Goal: Task Accomplishment & Management: Manage account settings

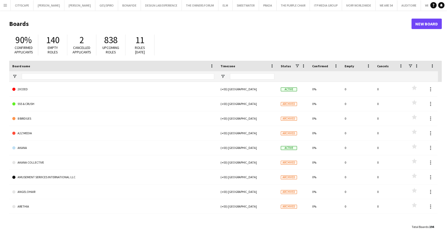
click at [3, 5] on app-icon "Menu" at bounding box center [5, 5] width 4 height 4
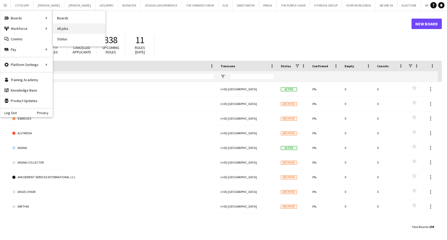
click at [71, 30] on link "All jobs" at bounding box center [79, 28] width 52 height 10
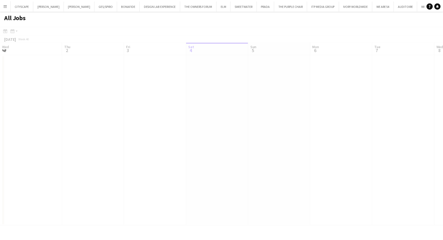
scroll to position [0, 125]
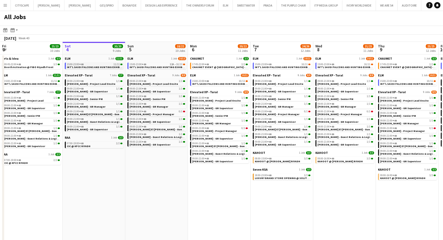
click at [95, 67] on span "INT'L SAUDI FALCONS AND HUNTING EXHIBITION '25 @ [GEOGRAPHIC_DATA] - [GEOGRAPHI…" at bounding box center [128, 67] width 123 height 3
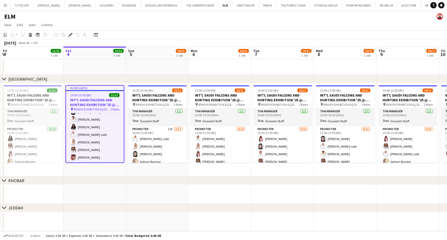
scroll to position [0, 156]
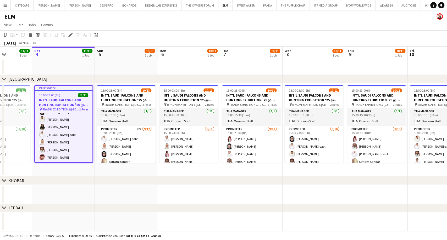
drag, startPoint x: 212, startPoint y: 198, endPoint x: 111, endPoint y: 196, distance: 100.9
click at [111, 196] on app-calendar-viewport "Wed 1 Thu 2 11/11 1 Job Fri 3 11/11 1 Job Sat 4 11/11 1 Job Sun 5 10/13 1 Job M…" at bounding box center [223, 139] width 447 height 185
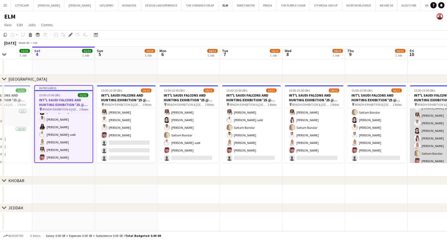
scroll to position [49, 0]
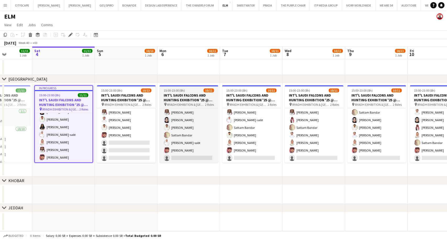
click at [185, 101] on h3 "INT'L SAUDI FALCONS AND HUNTING EXHIBITION '25 @ [GEOGRAPHIC_DATA] - [GEOGRAPHI…" at bounding box center [189, 97] width 59 height 9
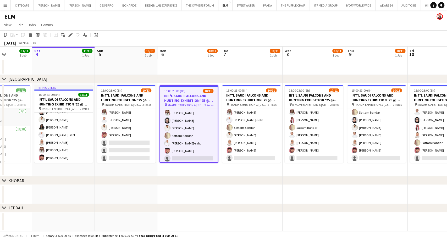
drag, startPoint x: 70, startPoint y: 36, endPoint x: 83, endPoint y: 41, distance: 13.6
click at [70, 36] on icon "Edit" at bounding box center [70, 35] width 4 height 4
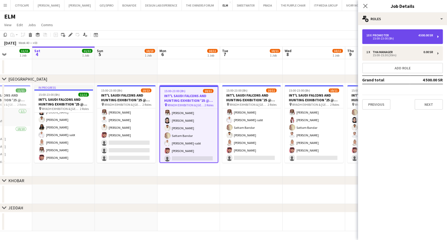
click at [392, 37] on div "15:00-23:00 (8h)" at bounding box center [400, 38] width 67 height 3
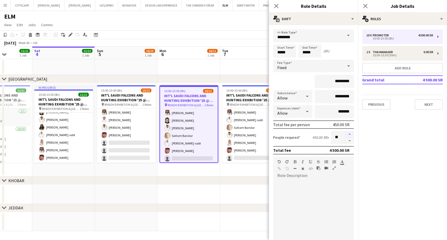
click at [346, 134] on button "button" at bounding box center [350, 134] width 8 height 7
type input "**"
click at [188, 182] on div "chevron-right KHOBAR" at bounding box center [223, 181] width 447 height 8
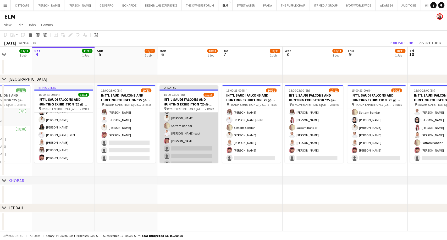
scroll to position [69, 0]
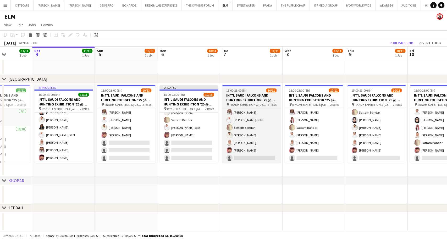
click at [244, 91] on span "15:00-23:00 (8h)" at bounding box center [236, 91] width 21 height 4
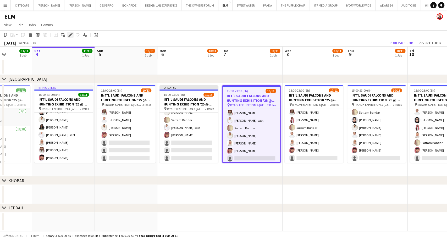
click at [71, 35] on icon at bounding box center [70, 35] width 3 height 3
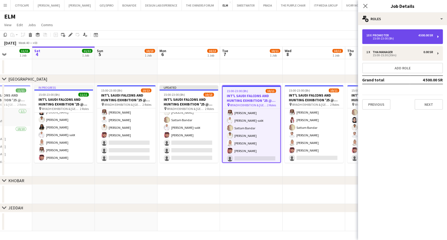
click at [388, 38] on div "15:00-23:00 (8h)" at bounding box center [400, 38] width 67 height 3
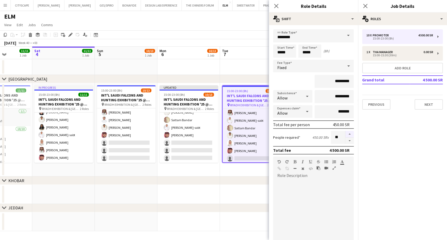
click at [346, 135] on button "button" at bounding box center [350, 134] width 8 height 7
type input "**"
click at [242, 177] on div "chevron-right KHOBAR" at bounding box center [223, 181] width 447 height 8
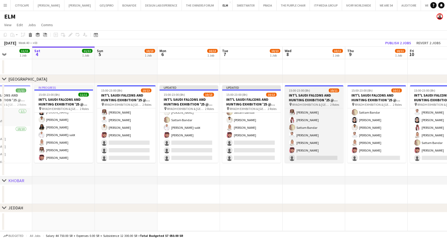
click at [308, 100] on h3 "INT'L SAUDI FALCONS AND HUNTING EXHIBITION '25 @ [GEOGRAPHIC_DATA] - [GEOGRAPHI…" at bounding box center [314, 97] width 59 height 9
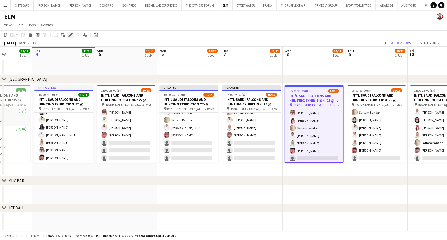
click at [69, 33] on icon "Edit" at bounding box center [70, 35] width 4 height 4
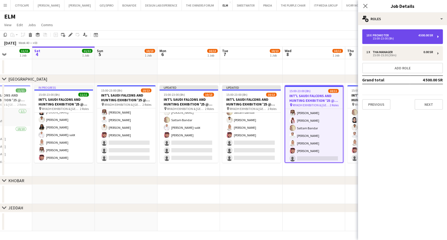
click at [385, 41] on div "10 x Promoter 4 500.00 SR 15:00-23:00 (8h)" at bounding box center [403, 36] width 81 height 15
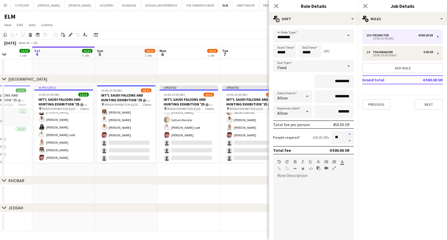
click at [346, 134] on button "button" at bounding box center [350, 134] width 8 height 7
type input "**"
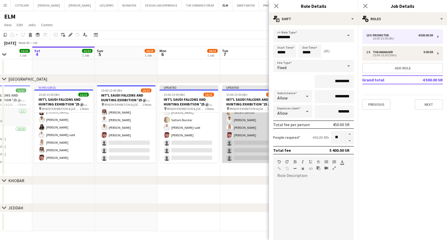
click at [250, 153] on app-card-role "Promoter [DATE] 15:00-23:00 (8h) [PERSON_NAME] AlDhawi [PERSON_NAME] [PERSON_NA…" at bounding box center [251, 112] width 59 height 101
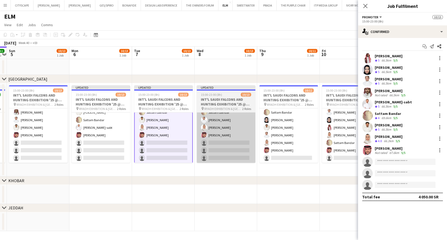
drag, startPoint x: 320, startPoint y: 148, endPoint x: 225, endPoint y: 147, distance: 94.4
click at [227, 147] on app-calendar-viewport "Wed 1 Thu 2 11/11 1 Job Fri 3 11/11 1 Job Sat 4 11/11 1 Job Sun 5 10/13 1 Job M…" at bounding box center [223, 139] width 447 height 185
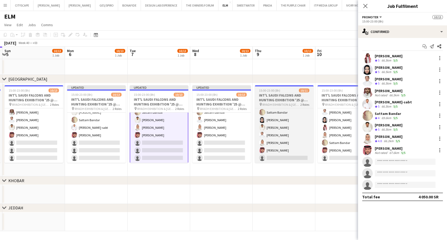
click at [272, 98] on h3 "INT'L SAUDI FALCONS AND HUNTING EXHIBITION '25 @ [GEOGRAPHIC_DATA] - [GEOGRAPHI…" at bounding box center [284, 97] width 59 height 9
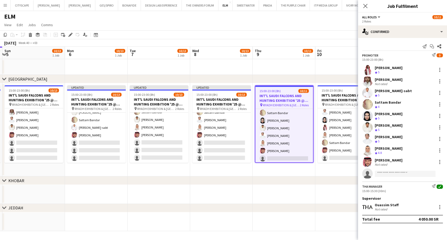
scroll to position [69, 0]
click at [71, 36] on icon "Edit" at bounding box center [70, 35] width 4 height 4
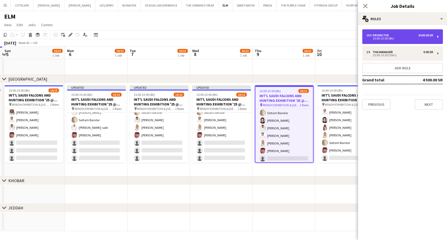
click at [381, 40] on div "15:00-23:00 (8h)" at bounding box center [400, 38] width 67 height 3
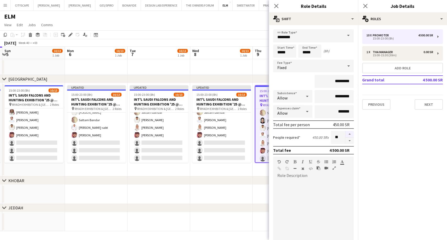
click at [346, 133] on button "button" at bounding box center [350, 134] width 8 height 7
type input "**"
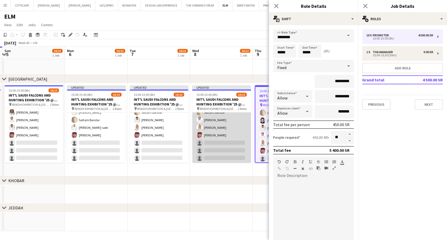
click at [220, 154] on app-card-role "Promoter [DATE] 15:00-23:00 (8h) [PERSON_NAME]-sabt [PERSON_NAME] Fares Ghwaish…" at bounding box center [221, 112] width 59 height 101
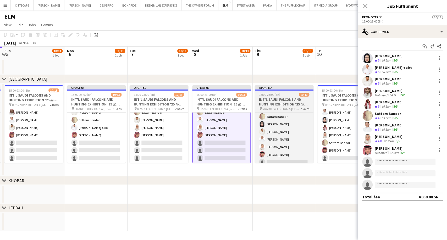
click at [281, 94] on div "15:00-23:00 (8h) 10/13" at bounding box center [284, 95] width 59 height 4
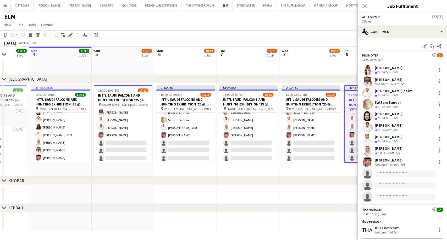
scroll to position [0, 186]
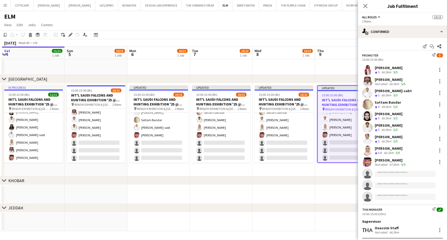
drag, startPoint x: 282, startPoint y: 147, endPoint x: 219, endPoint y: 145, distance: 62.9
click at [219, 145] on app-calendar-viewport "Wed 1 Thu 2 11/11 1 Job Fri 3 11/11 1 Job Sat 4 11/11 1 Job Sun 5 10/13 1 Job M…" at bounding box center [223, 139] width 447 height 185
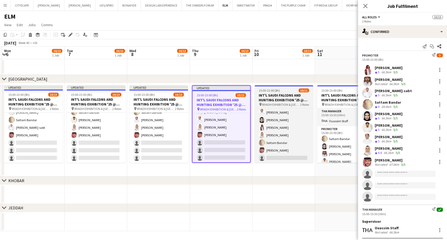
click at [286, 99] on h3 "INT'L SAUDI FALCONS AND HUNTING EXHIBITION '25 @ [GEOGRAPHIC_DATA] - [GEOGRAPHI…" at bounding box center [284, 97] width 59 height 9
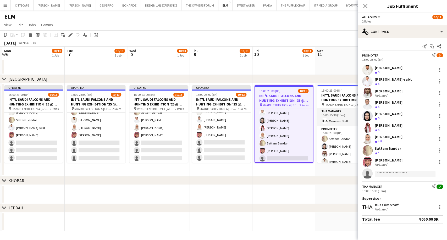
scroll to position [69, 0]
click at [69, 36] on icon "Edit" at bounding box center [70, 35] width 4 height 4
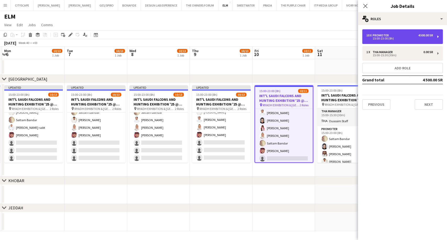
click at [392, 40] on div "10 x Promoter 4 500.00 SR 15:00-23:00 (8h)" at bounding box center [403, 36] width 81 height 15
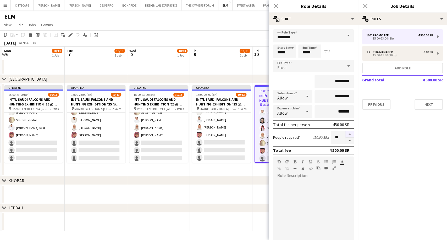
click at [346, 135] on button "button" at bounding box center [350, 134] width 8 height 7
type input "**"
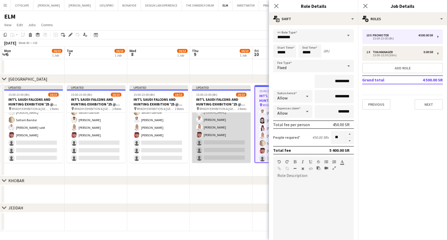
click at [240, 152] on app-card-role "Promoter [DATE] 15:00-23:00 (8h) [PERSON_NAME]-sabt Sattam [GEOGRAPHIC_DATA][PE…" at bounding box center [221, 112] width 59 height 101
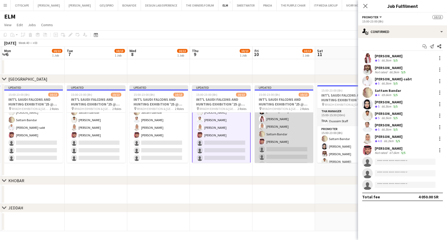
scroll to position [69, 0]
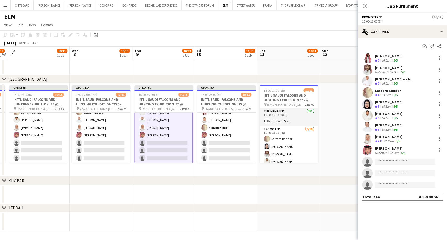
drag, startPoint x: 325, startPoint y: 148, endPoint x: 252, endPoint y: 141, distance: 73.0
click at [252, 141] on app-calendar-viewport "Fri 3 11/11 1 Job Sat 4 11/11 1 Job Sun 5 10/13 1 Job Mon 6 10/13 1 Job Tue 7 1…" at bounding box center [223, 139] width 447 height 185
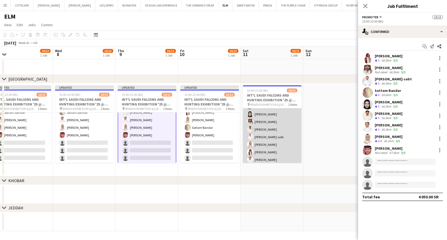
scroll to position [49, 0]
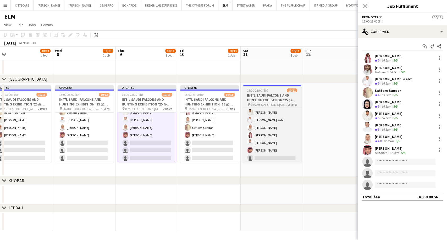
click at [271, 101] on h3 "INT'L SAUDI FALCONS AND HUNTING EXHIBITION '25 @ [GEOGRAPHIC_DATA] - [GEOGRAPHI…" at bounding box center [272, 97] width 59 height 9
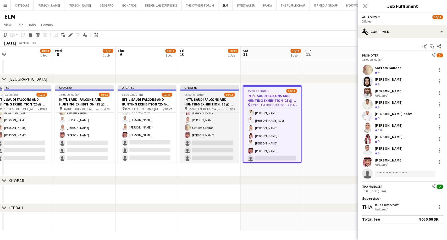
scroll to position [69, 0]
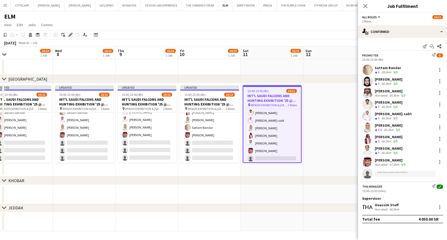
click at [69, 35] on icon at bounding box center [70, 35] width 3 height 3
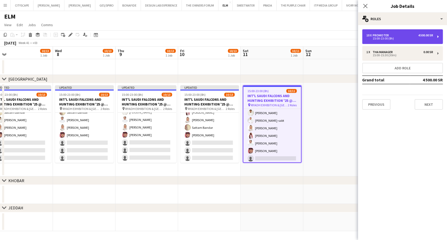
click at [391, 43] on div "10 x Promoter 4 500.00 SR 15:00-23:00 (8h)" at bounding box center [403, 36] width 81 height 15
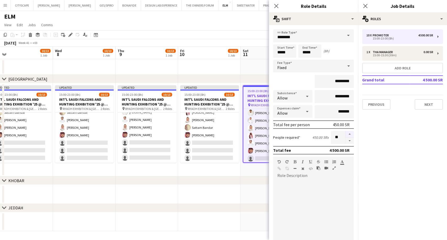
click at [346, 135] on button "button" at bounding box center [350, 134] width 8 height 7
type input "**"
click at [254, 153] on app-card-role "Promoter [DATE] 15:00-23:00 (8h) Sattam Bandar [PERSON_NAME] Fares Ghwaish Sult…" at bounding box center [273, 121] width 58 height 86
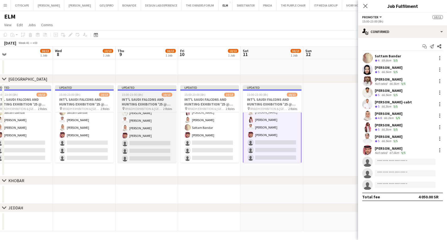
scroll to position [69, 0]
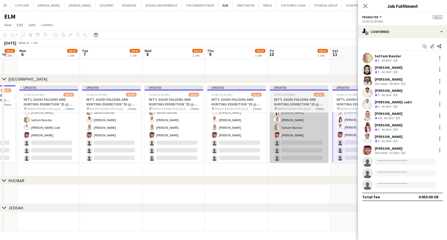
drag, startPoint x: 225, startPoint y: 146, endPoint x: 330, endPoint y: 145, distance: 104.6
click at [328, 145] on app-calendar-viewport "Fri 3 11/11 1 Job Sat 4 11/11 1 Job Sun 5 10/13 1 Job Mon 6 10/13 1 Job Tue 7 1…" at bounding box center [223, 139] width 447 height 185
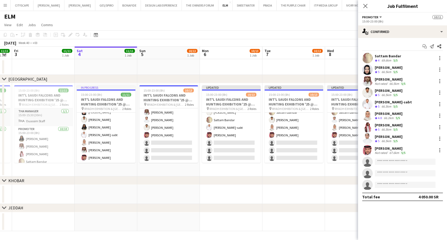
drag, startPoint x: 141, startPoint y: 150, endPoint x: 309, endPoint y: 147, distance: 168.1
click at [309, 147] on app-calendar-viewport "Wed 1 Thu 2 11/11 1 Job Fri 3 11/11 1 Job Sat 4 11/11 1 Job Sun 5 10/13 1 Job M…" at bounding box center [223, 139] width 447 height 185
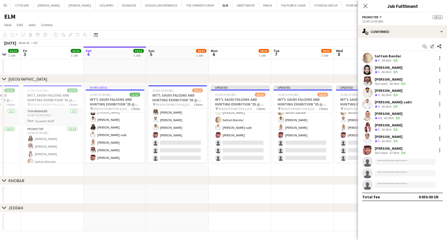
scroll to position [0, 164]
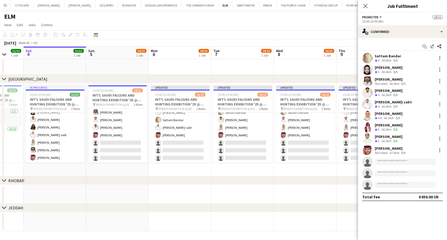
drag, startPoint x: 173, startPoint y: 149, endPoint x: 184, endPoint y: 149, distance: 10.8
click at [184, 149] on app-calendar-viewport "Wed 1 Thu 2 11/11 1 Job Fri 3 11/11 1 Job Sat 4 11/11 1 Job Sun 5 10/13 1 Job M…" at bounding box center [223, 139] width 447 height 185
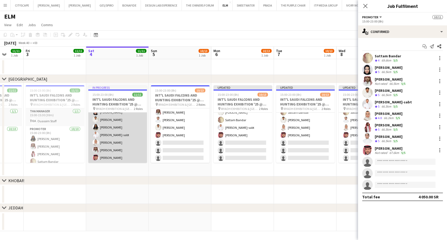
scroll to position [53, 0]
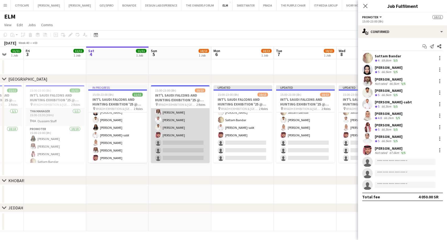
click at [180, 153] on app-card-role "Promoter 12A [DATE] 15:00-23:00 (8h) [PERSON_NAME] Mashael Alhelayel [PERSON_NA…" at bounding box center [180, 112] width 59 height 101
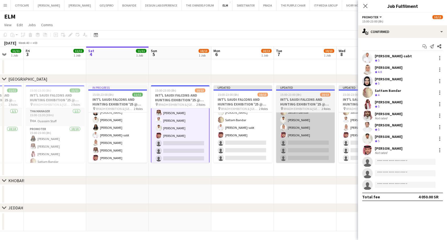
scroll to position [65, 0]
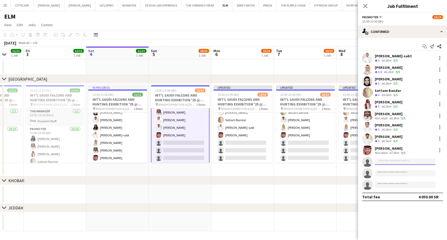
click at [385, 164] on input at bounding box center [405, 162] width 61 height 6
paste input "**********"
type input "**********"
click at [407, 175] on span "Mada Aljafar Active [EMAIL_ADDRESS][DOMAIN_NAME] [PHONE_NUMBER]" at bounding box center [405, 173] width 52 height 13
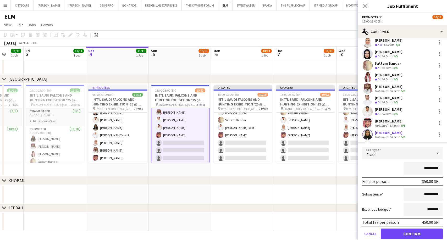
scroll to position [58, 0]
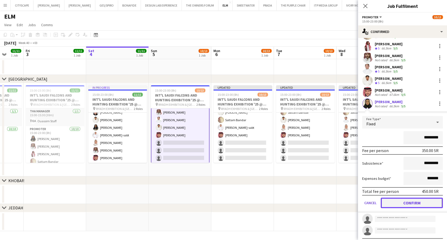
click at [414, 198] on button "Confirm" at bounding box center [412, 203] width 62 height 10
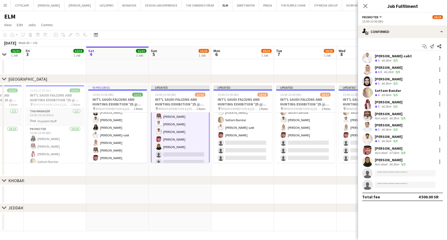
scroll to position [0, 0]
click at [390, 160] on div "[PERSON_NAME]" at bounding box center [391, 160] width 32 height 5
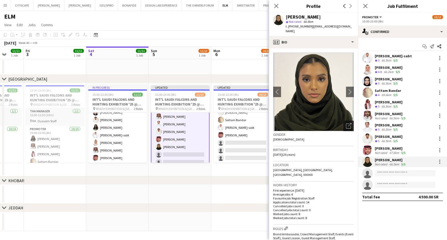
click at [346, 123] on icon "Open photos pop-in" at bounding box center [349, 126] width 6 height 6
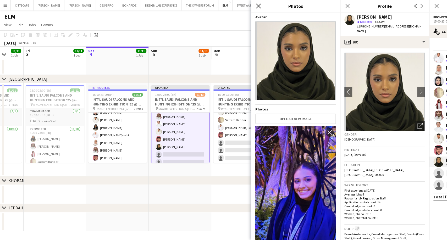
click at [260, 8] on icon "Close pop-in" at bounding box center [258, 5] width 5 height 5
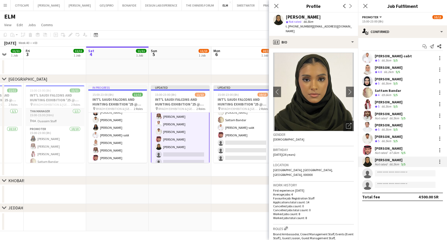
drag, startPoint x: 335, startPoint y: 27, endPoint x: 312, endPoint y: 27, distance: 23.3
click at [312, 27] on app-profile-header "[PERSON_NAME] star Not rated 66.5km t. [PHONE_NUMBER] | [EMAIL_ADDRESS][DOMAIN_…" at bounding box center [313, 24] width 89 height 23
copy span "[EMAIL_ADDRESS][DOMAIN_NAME]"
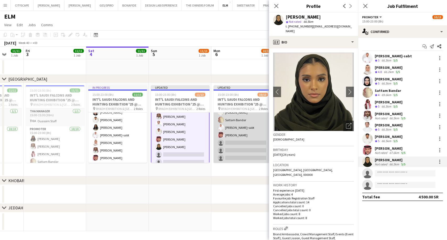
click at [242, 150] on app-card-role "Promoter [DATE] 15:00-23:00 (8h) [PERSON_NAME] Mashael Alhelayel [PERSON_NAME] …" at bounding box center [243, 112] width 59 height 101
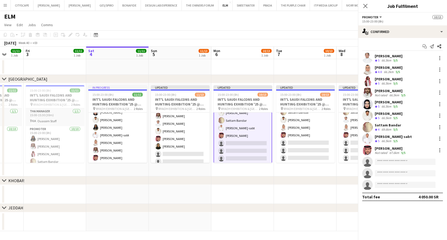
scroll to position [69, 0]
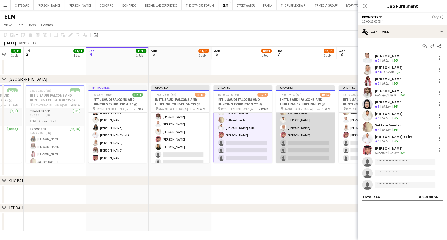
click at [309, 149] on app-card-role "Promoter [DATE] 15:00-23:00 (8h) [PERSON_NAME] AlDhawi [PERSON_NAME] [PERSON_NA…" at bounding box center [305, 112] width 59 height 101
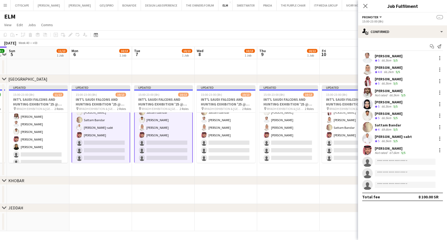
scroll to position [0, 187]
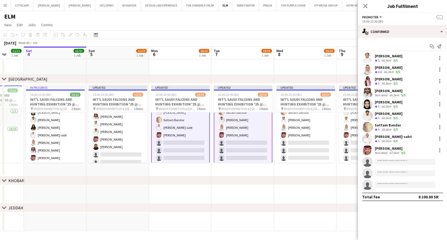
drag, startPoint x: 311, startPoint y: 149, endPoint x: 249, endPoint y: 152, distance: 62.2
click at [249, 152] on app-calendar-viewport "Wed 1 Thu 2 11/11 1 Job Fri 3 11/11 1 Job Sat 4 11/11 1 Job Sun 5 11/13 1 Job M…" at bounding box center [223, 139] width 447 height 185
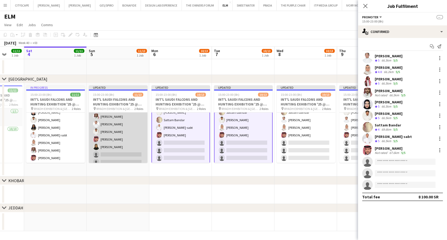
scroll to position [69, 0]
click at [137, 158] on app-card-role "Promoter 12A [DATE] 15:00-23:00 (8h) [PERSON_NAME] Mashael Alhelayel [PERSON_NA…" at bounding box center [118, 112] width 59 height 101
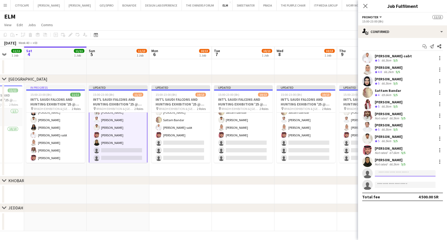
click at [391, 175] on input at bounding box center [405, 173] width 61 height 6
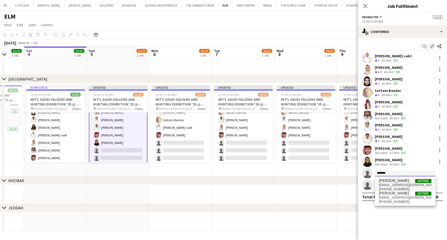
type input "*******"
click at [395, 184] on span "[EMAIL_ADDRESS][DOMAIN_NAME]" at bounding box center [405, 185] width 52 height 4
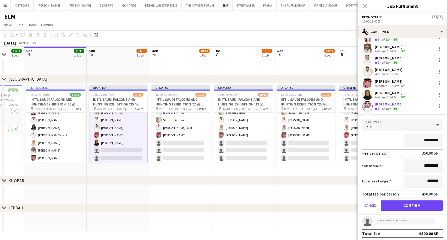
scroll to position [68, 0]
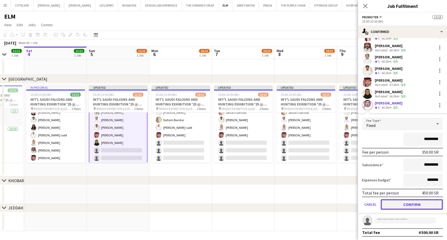
click at [416, 204] on button "Confirm" at bounding box center [412, 204] width 62 height 10
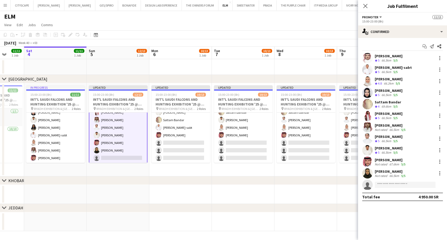
scroll to position [0, 0]
click at [387, 59] on div "66.5km" at bounding box center [387, 60] width 12 height 4
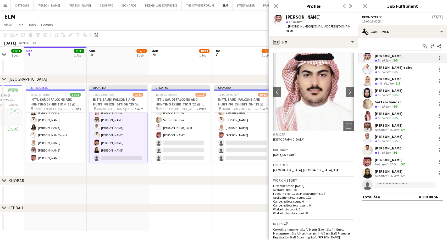
click at [347, 24] on div "[PERSON_NAME] star 5 66.5km t. [PHONE_NUMBER] | [EMAIL_ADDRESS][DOMAIN_NAME]" at bounding box center [313, 24] width 89 height 23
drag, startPoint x: 347, startPoint y: 24, endPoint x: 323, endPoint y: 26, distance: 23.1
click at [323, 26] on div "[PERSON_NAME] star 5 66.5km t. [PHONE_NUMBER] | [EMAIL_ADDRESS][DOMAIN_NAME]" at bounding box center [313, 24] width 89 height 23
drag, startPoint x: 309, startPoint y: 26, endPoint x: 290, endPoint y: 26, distance: 19.1
click at [289, 26] on div "t. [PHONE_NUMBER] | [EMAIL_ADDRESS][DOMAIN_NAME]" at bounding box center [320, 28] width 68 height 9
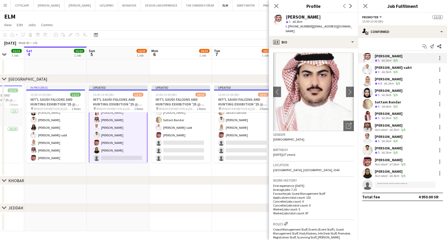
copy span "966539218182"
drag, startPoint x: 320, startPoint y: 17, endPoint x: 284, endPoint y: 17, distance: 36.7
click at [284, 17] on div "[PERSON_NAME] star 5 66.5km t. [PHONE_NUMBER] | [EMAIL_ADDRESS][DOMAIN_NAME]" at bounding box center [313, 24] width 89 height 23
copy div "[PERSON_NAME]"
click at [124, 152] on app-card-role "Promoter 11A [DATE] 15:00-23:00 (8h) [PERSON_NAME] [PERSON_NAME] [PERSON_NAME] …" at bounding box center [118, 112] width 59 height 102
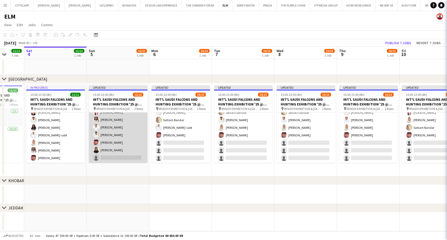
scroll to position [69, 0]
click at [136, 148] on app-card-role "Promoter 11A [DATE] 15:00-23:00 (8h) [PERSON_NAME] [PERSON_NAME] [PERSON_NAME] …" at bounding box center [118, 112] width 59 height 101
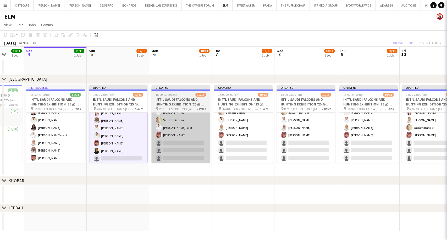
scroll to position [69, 0]
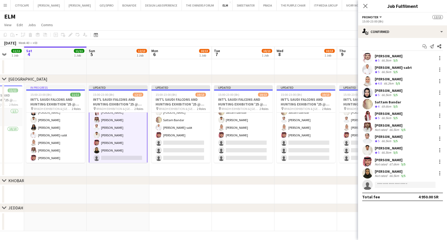
click at [379, 173] on div "[PERSON_NAME]" at bounding box center [391, 171] width 32 height 5
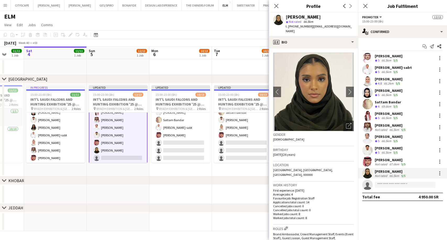
drag, startPoint x: 315, startPoint y: 16, endPoint x: 287, endPoint y: 18, distance: 28.4
click at [287, 18] on div "[PERSON_NAME]" at bounding box center [320, 17] width 68 height 5
copy div "[PERSON_NAME]"
drag, startPoint x: 308, startPoint y: 27, endPoint x: 289, endPoint y: 27, distance: 19.7
click at [289, 27] on span "t. [PHONE_NUMBER]" at bounding box center [299, 26] width 27 height 4
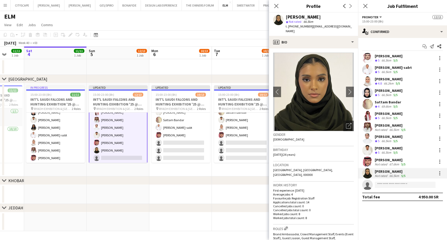
copy span "[PHONE_NUMBER]"
click at [385, 186] on input at bounding box center [405, 185] width 61 height 6
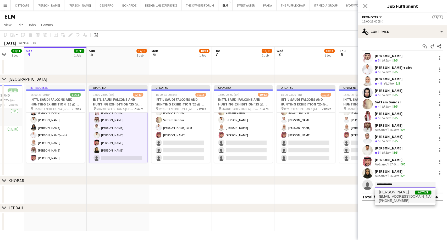
type input "**********"
click at [390, 199] on span "[PHONE_NUMBER]" at bounding box center [405, 201] width 52 height 4
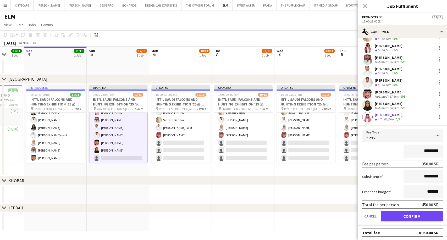
scroll to position [68, 0]
click at [410, 214] on button "Confirm" at bounding box center [412, 216] width 62 height 10
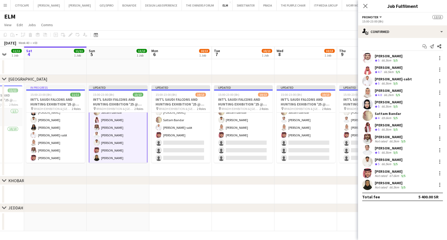
click at [387, 152] on div "66.5km" at bounding box center [387, 153] width 12 height 4
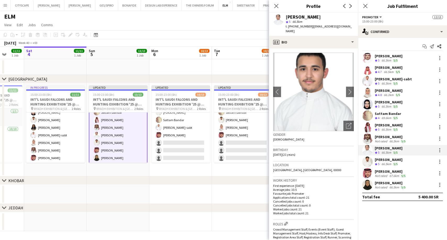
click at [387, 160] on div "[PERSON_NAME]" at bounding box center [389, 160] width 28 height 5
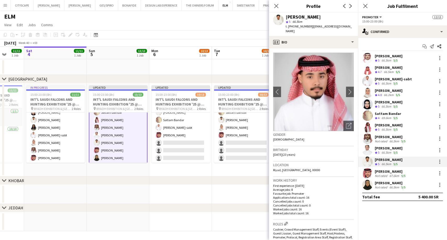
click at [388, 134] on div "Fares Ghwaish Not rated 66.5km 5/5" at bounding box center [402, 139] width 89 height 10
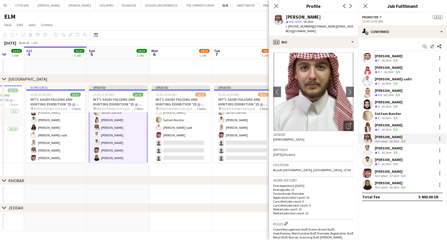
click at [387, 69] on div "[PERSON_NAME]" at bounding box center [389, 67] width 28 height 5
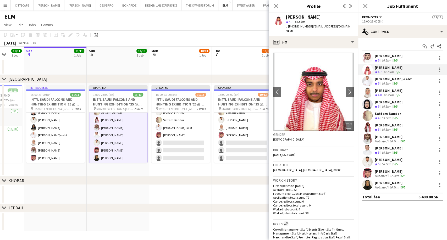
drag, startPoint x: 308, startPoint y: 27, endPoint x: 289, endPoint y: 26, distance: 19.7
click at [289, 26] on span "t. [PHONE_NUMBER]" at bounding box center [299, 26] width 27 height 4
copy span "[PHONE_NUMBER]"
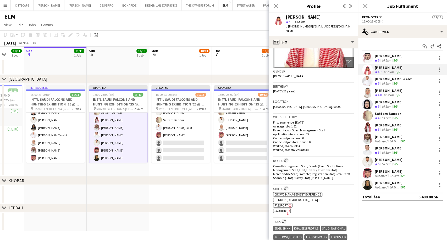
scroll to position [116, 0]
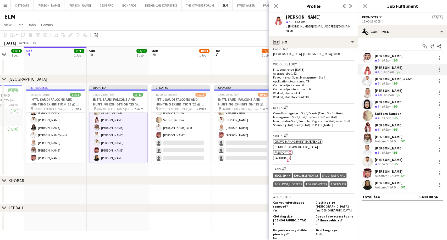
click at [286, 156] on icon "Freelancer has uploaded a photo validation of skill. Click to see" at bounding box center [289, 159] width 6 height 6
click at [114, 130] on app-card-role "Promoter [DATE] 15:00-23:00 (8h) [PERSON_NAME] [PERSON_NAME] [PERSON_NAME] [PER…" at bounding box center [118, 112] width 59 height 102
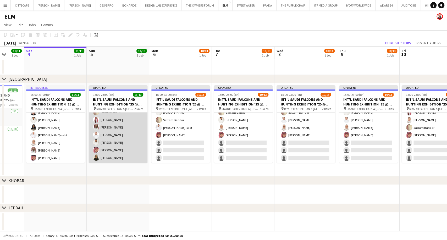
click at [114, 130] on app-card-role "Promoter [DATE] 15:00-23:00 (8h) [PERSON_NAME] [PERSON_NAME] [PERSON_NAME] [PER…" at bounding box center [118, 112] width 59 height 101
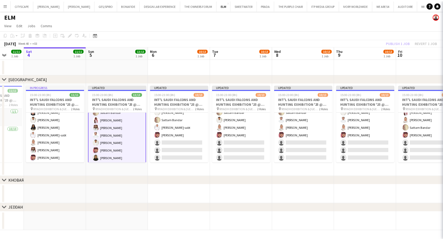
scroll to position [69, 0]
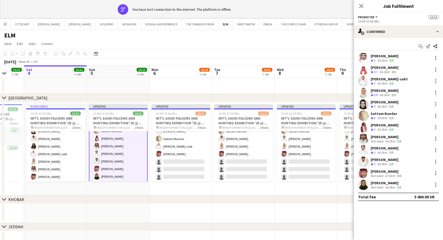
click at [122, 170] on app-card-role "Promoter [DATE] 15:00-23:00 (8h) [PERSON_NAME] [PERSON_NAME] [PERSON_NAME] [PER…" at bounding box center [118, 131] width 59 height 102
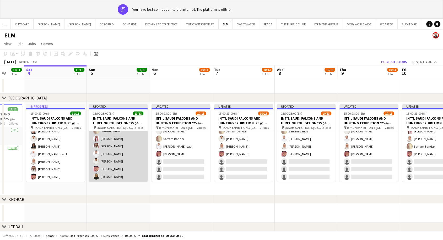
scroll to position [69, 0]
click at [131, 166] on app-card-role "Promoter [DATE] 15:00-23:00 (8h) [PERSON_NAME] [PERSON_NAME] [PERSON_NAME] [PER…" at bounding box center [118, 130] width 59 height 101
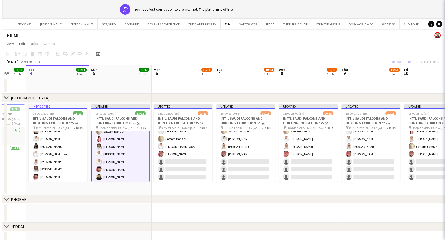
scroll to position [69, 0]
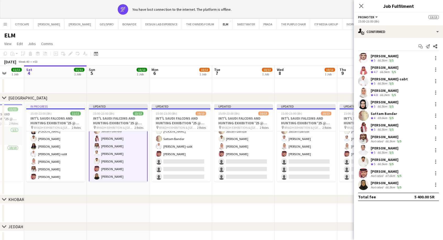
click at [383, 186] on div "Not rated" at bounding box center [378, 188] width 14 height 4
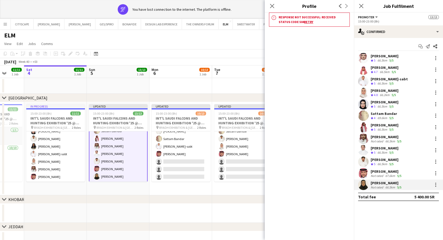
click at [382, 186] on div "Not rated" at bounding box center [378, 188] width 14 height 4
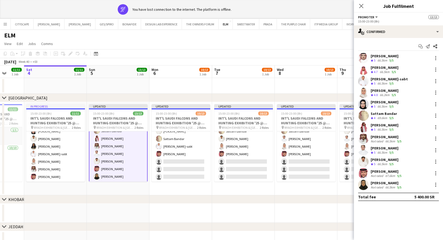
click at [382, 186] on div "Not rated" at bounding box center [378, 188] width 14 height 4
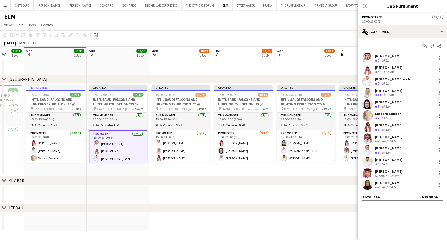
click at [384, 186] on div "Not rated" at bounding box center [382, 188] width 14 height 4
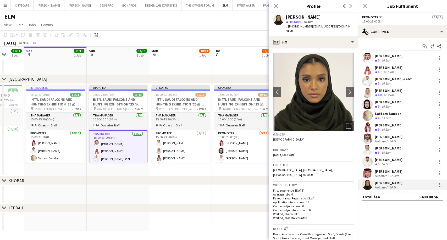
click at [389, 163] on div "66.5km" at bounding box center [387, 164] width 12 height 4
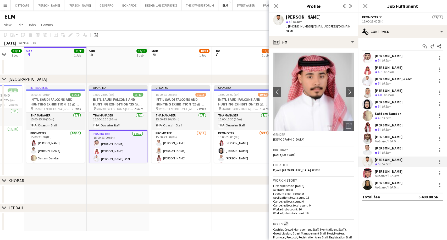
click at [391, 177] on div "67.6km" at bounding box center [395, 176] width 12 height 4
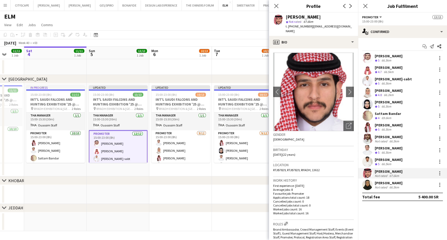
click at [393, 151] on div "66.5km" at bounding box center [387, 153] width 12 height 4
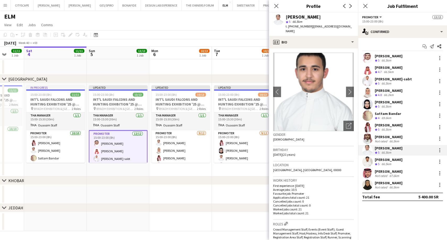
click at [394, 140] on div "66.5km" at bounding box center [395, 141] width 12 height 4
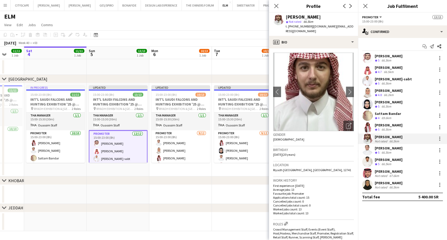
click at [393, 127] on div "[PERSON_NAME]" at bounding box center [389, 125] width 28 height 5
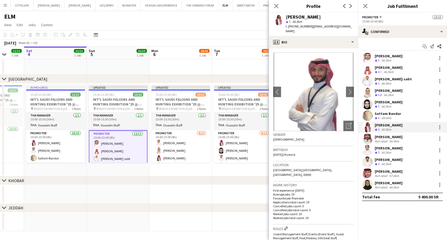
click at [393, 116] on div "69.6km" at bounding box center [387, 118] width 12 height 4
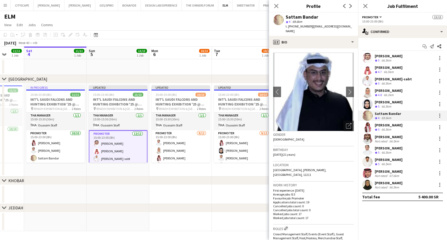
click at [393, 105] on div "66.5km" at bounding box center [387, 107] width 12 height 4
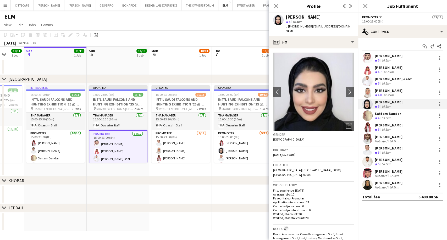
click at [395, 72] on div "66.5km" at bounding box center [389, 72] width 12 height 4
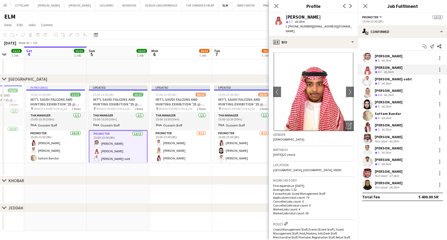
click at [394, 60] on div "Crew rating 5 66.5km" at bounding box center [389, 60] width 28 height 4
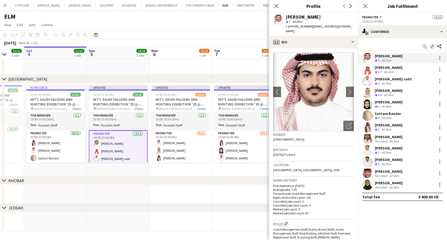
click at [391, 182] on div "[PERSON_NAME]" at bounding box center [389, 183] width 28 height 5
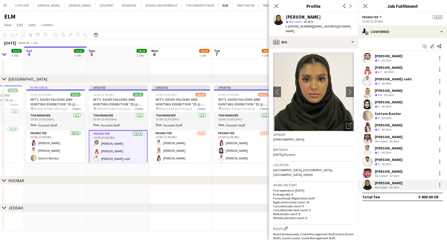
drag, startPoint x: 391, startPoint y: 182, endPoint x: 128, endPoint y: 254, distance: 272.4
drag, startPoint x: 128, startPoint y: 254, endPoint x: 98, endPoint y: 172, distance: 87.1
click at [98, 172] on app-date-cell "Updated 15:00-23:00 (8h) 13/13 INT'L SAUDI FALCONS AND HUNTING EXHIBITION '25 @…" at bounding box center [118, 129] width 63 height 93
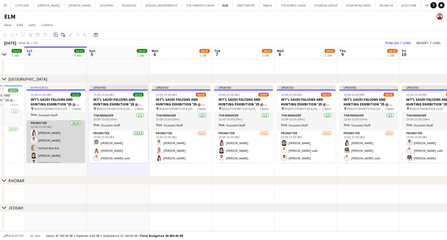
scroll to position [0, 0]
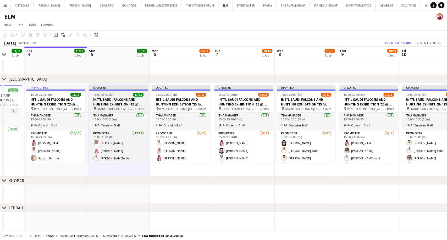
click at [118, 101] on h3 "INT'L SAUDI FALCONS AND HUNTING EXHIBITION '25 @ [GEOGRAPHIC_DATA] - [GEOGRAPHI…" at bounding box center [118, 101] width 59 height 9
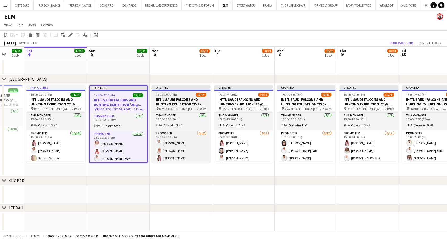
click at [170, 94] on span "15:00-23:00 (8h)" at bounding box center [166, 95] width 21 height 4
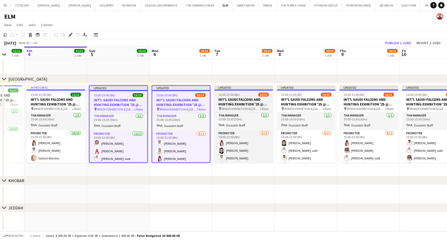
click at [251, 100] on h3 "INT'L SAUDI FALCONS AND HUNTING EXHIBITION '25 @ [GEOGRAPHIC_DATA] - [GEOGRAPHI…" at bounding box center [243, 101] width 59 height 9
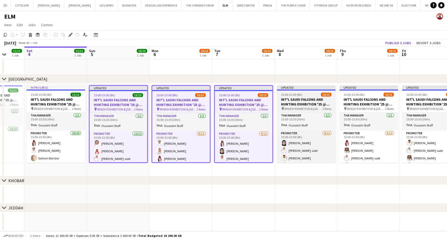
click at [306, 97] on app-job-card "Updated 15:00-23:00 (8h) 10/13 INT'L SAUDI FALCONS AND HUNTING EXHIBITION '25 @…" at bounding box center [306, 124] width 59 height 78
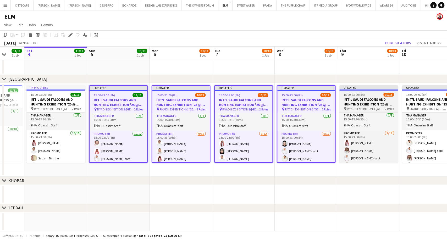
click at [361, 99] on h3 "INT'L SAUDI FALCONS AND HUNTING EXHIBITION '25 @ [GEOGRAPHIC_DATA] - [GEOGRAPHI…" at bounding box center [369, 101] width 59 height 9
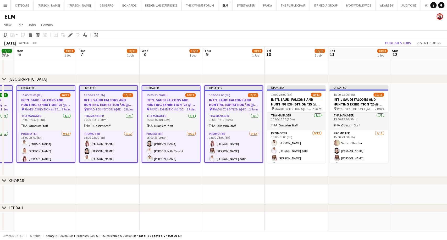
scroll to position [0, 195]
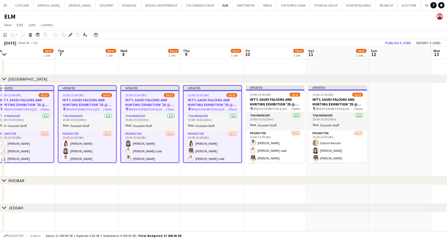
drag, startPoint x: 362, startPoint y: 99, endPoint x: 206, endPoint y: 101, distance: 156.2
click at [206, 101] on app-calendar-viewport "Fri 3 11/11 1 Job Sat 4 11/11 1 Job Sun 5 13/13 1 Job Mon 6 10/13 1 Job Tue 7 1…" at bounding box center [223, 139] width 447 height 185
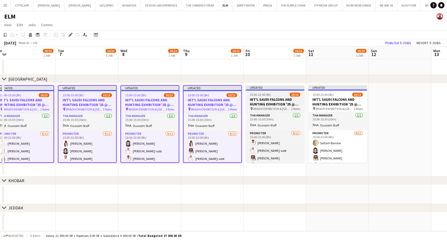
click at [256, 103] on h3 "INT'L SAUDI FALCONS AND HUNTING EXHIBITION '25 @ [GEOGRAPHIC_DATA] - [GEOGRAPHI…" at bounding box center [275, 101] width 59 height 9
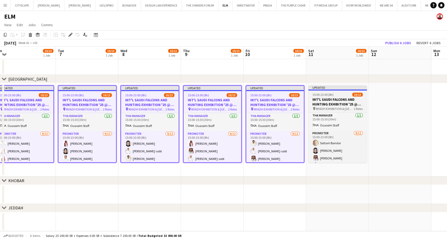
click at [322, 102] on h3 "INT'L SAUDI FALCONS AND HUNTING EXHIBITION '25 @ [GEOGRAPHIC_DATA] - [GEOGRAPHI…" at bounding box center [338, 101] width 59 height 9
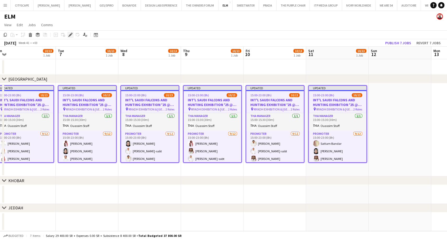
click at [68, 36] on icon "Edit" at bounding box center [70, 35] width 4 height 4
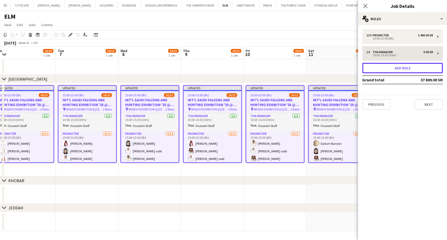
click at [399, 68] on button "Add role" at bounding box center [403, 68] width 81 height 10
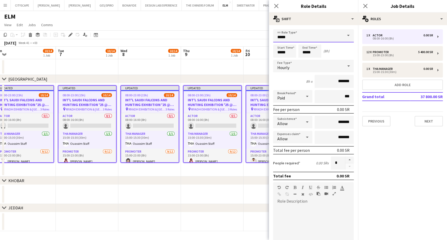
click at [315, 38] on input "*****" at bounding box center [313, 35] width 81 height 13
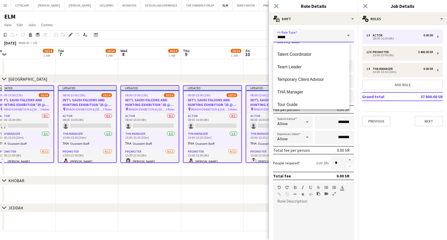
scroll to position [391, 0]
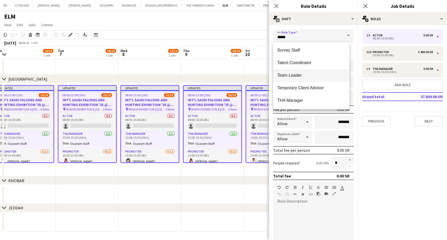
click at [305, 79] on mat-option "Team Leader" at bounding box center [311, 75] width 76 height 13
type input "**********"
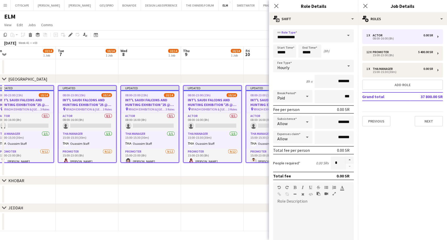
click at [285, 67] on span "Hourly" at bounding box center [284, 67] width 12 height 5
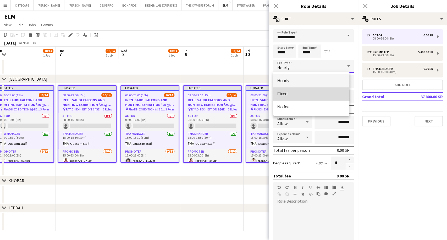
click at [290, 97] on mat-option "Fixed" at bounding box center [311, 94] width 76 height 13
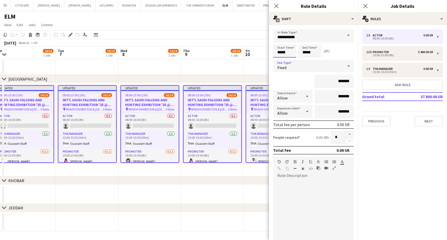
click at [280, 51] on input "*****" at bounding box center [284, 51] width 23 height 13
click at [280, 42] on div at bounding box center [279, 41] width 10 height 5
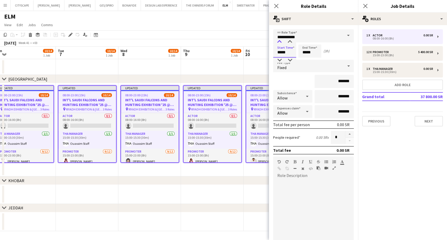
click at [280, 42] on div at bounding box center [279, 41] width 10 height 5
type input "*****"
click at [280, 42] on div at bounding box center [279, 41] width 10 height 5
click at [304, 55] on input "*****" at bounding box center [310, 51] width 23 height 13
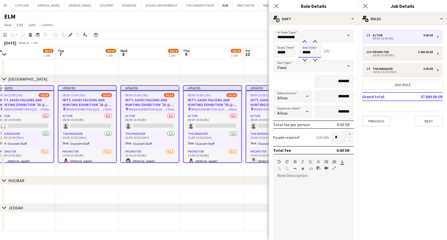
click at [304, 44] on div at bounding box center [305, 41] width 10 height 5
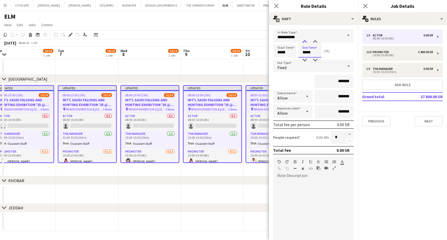
click at [304, 44] on div at bounding box center [305, 41] width 10 height 5
type input "*****"
click at [304, 44] on div at bounding box center [305, 41] width 10 height 5
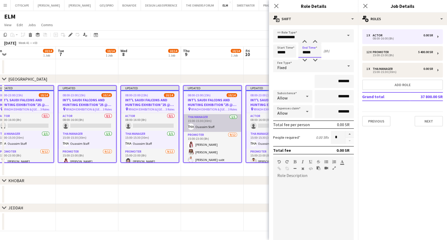
scroll to position [29, 0]
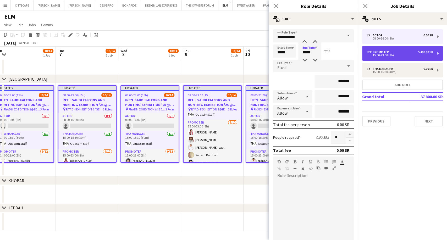
click at [388, 56] on div "15:00-23:00 (8h)" at bounding box center [400, 55] width 67 height 3
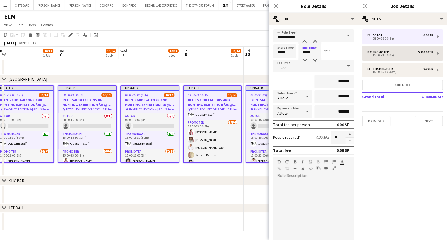
type input "********"
type input "*********"
type input "**"
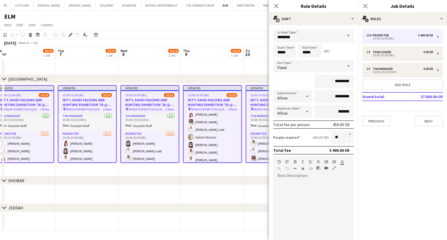
scroll to position [11, 0]
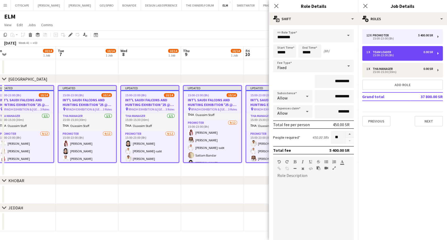
click at [388, 56] on div "15:00-23:00 (8h)" at bounding box center [400, 55] width 67 height 3
type input "**********"
type input "*******"
type input "*"
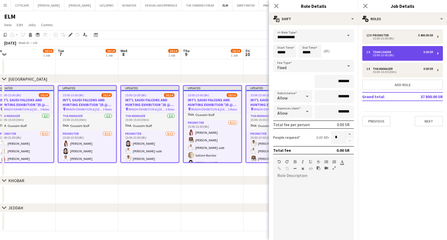
click at [383, 54] on div "15:00-23:00 (8h)" at bounding box center [400, 55] width 67 height 3
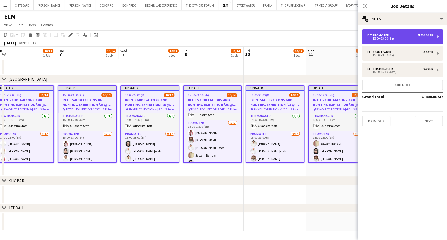
click at [384, 39] on div "15:00-23:00 (8h)" at bounding box center [400, 38] width 67 height 3
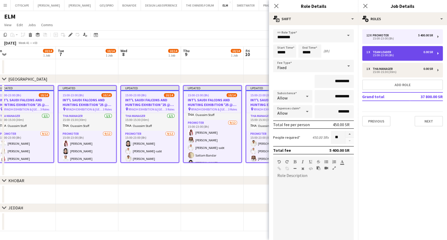
click at [372, 50] on div "1 x" at bounding box center [370, 52] width 6 height 4
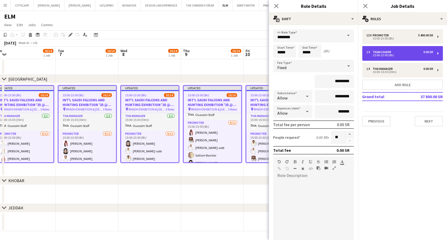
type input "**********"
type input "*******"
type input "*"
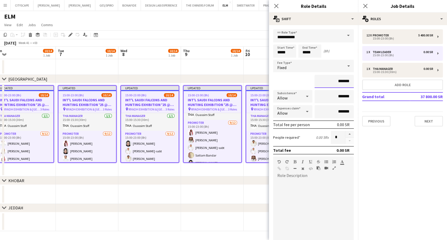
click at [330, 82] on input "*******" at bounding box center [334, 81] width 39 height 13
type input "*********"
click at [331, 97] on input "*******" at bounding box center [334, 96] width 39 height 13
type input "*********"
click at [243, 173] on app-date-cell "Updated 15:00-23:00 (8h) 10/14 INT'L SAUDI FALCONS AND HUNTING EXHIBITION '25 @…" at bounding box center [212, 129] width 63 height 93
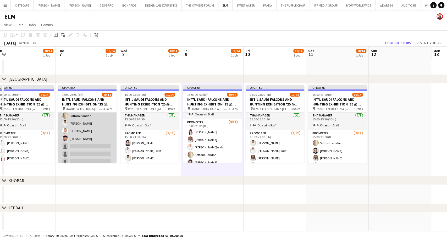
scroll to position [57, 0]
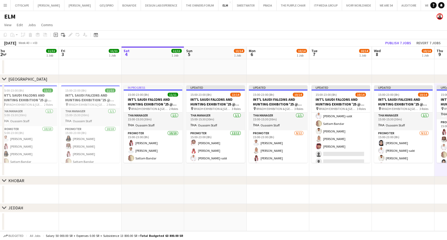
drag, startPoint x: 95, startPoint y: 172, endPoint x: 348, endPoint y: 158, distance: 254.2
click at [348, 158] on app-calendar-viewport "Tue 30 Wed 1 Thu 2 11/11 1 Job Fri 3 11/11 1 Job Sat 4 11/11 1 Job Sun 5 13/14 …" at bounding box center [223, 139] width 447 height 185
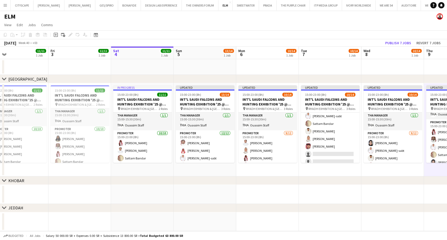
scroll to position [0, 147]
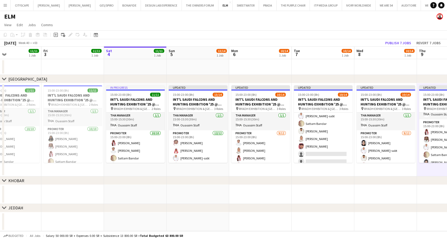
drag, startPoint x: 136, startPoint y: 135, endPoint x: 95, endPoint y: 128, distance: 41.4
click at [95, 128] on app-calendar-viewport "Tue 30 Wed 1 Thu 2 11/11 1 Job Fri 3 11/11 1 Job Sat 4 11/11 1 Job Sun 5 13/14 …" at bounding box center [223, 139] width 447 height 185
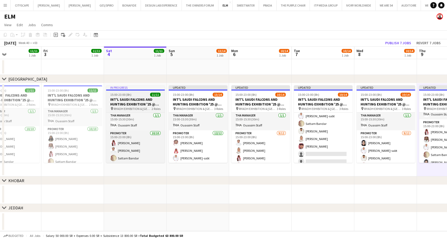
scroll to position [0, 146]
click at [130, 102] on h3 "INT'L SAUDI FALCONS AND HUNTING EXHIBITION '25 @ [GEOGRAPHIC_DATA] - [GEOGRAPHI…" at bounding box center [136, 101] width 59 height 9
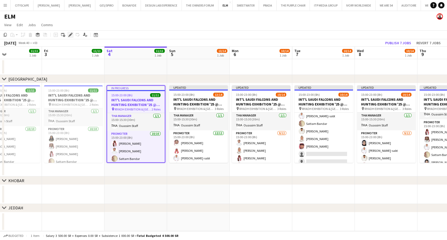
click at [71, 34] on icon "Edit" at bounding box center [70, 35] width 4 height 4
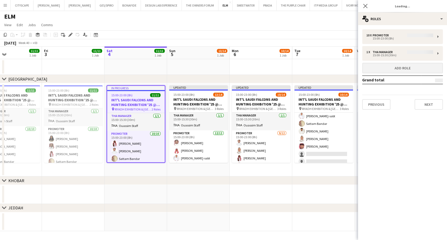
type input "**********"
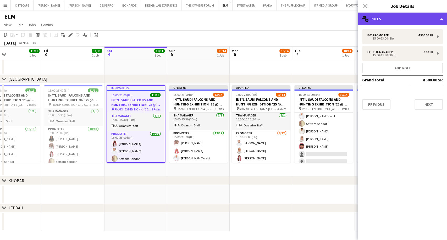
click at [380, 16] on div "multiple-users-add Roles" at bounding box center [402, 19] width 89 height 13
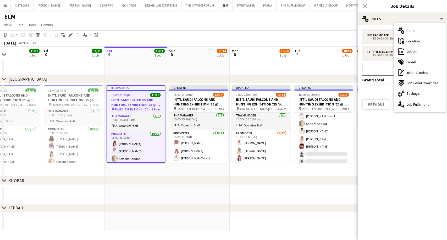
click at [411, 54] on div "ads-window Job Ad" at bounding box center [420, 51] width 52 height 10
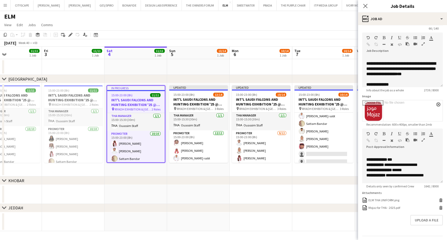
scroll to position [36, 0]
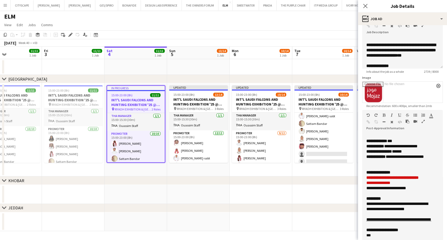
drag, startPoint x: 437, startPoint y: 164, endPoint x: 418, endPoint y: 224, distance: 63.4
click at [437, 240] on html "Menu Boards Boards Boards All jobs Status Workforce Workforce My Workforce Recr…" at bounding box center [223, 120] width 447 height 240
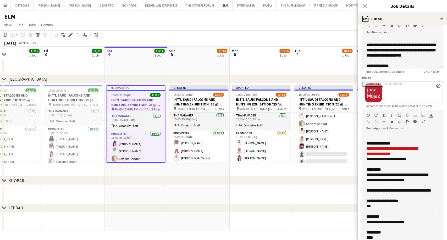
scroll to position [58, 0]
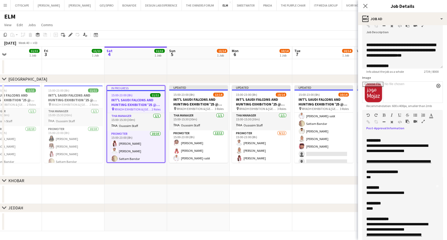
drag, startPoint x: 386, startPoint y: 171, endPoint x: 367, endPoint y: 167, distance: 19.6
click at [367, 164] on div "**********" at bounding box center [401, 161] width 68 height 5
copy link "**********"
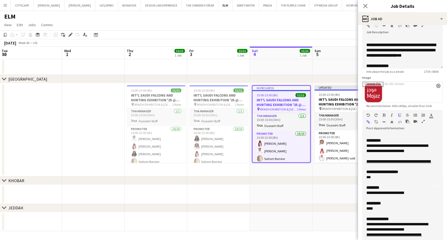
drag, startPoint x: 66, startPoint y: 130, endPoint x: 208, endPoint y: 127, distance: 141.9
click at [208, 127] on app-calendar-viewport "Sun 28 Mon 29 Tue 30 Wed 1 Thu 2 11/11 1 Job Fri 3 11/11 1 Job Sat 4 11/11 1 Jo…" at bounding box center [223, 139] width 447 height 185
click at [151, 97] on h3 "INT'L SAUDI FALCONS AND HUNTING EXHIBITION '25 @ [GEOGRAPHIC_DATA] - [GEOGRAPHI…" at bounding box center [157, 97] width 59 height 9
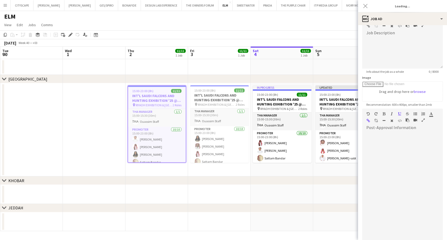
type input "**********"
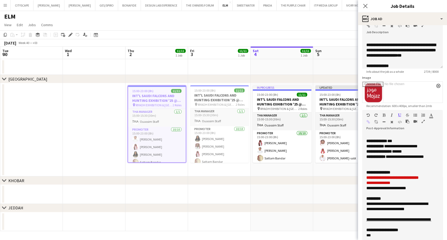
scroll to position [29, 0]
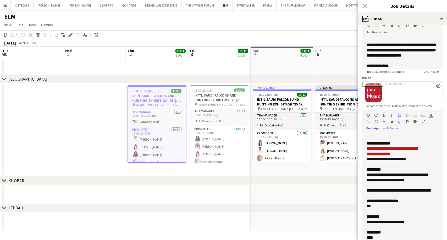
click at [386, 185] on div "**********" at bounding box center [398, 180] width 63 height 16
drag, startPoint x: 390, startPoint y: 204, endPoint x: 365, endPoint y: 197, distance: 25.1
click at [365, 197] on div "**********" at bounding box center [401, 189] width 76 height 113
paste div
drag, startPoint x: 381, startPoint y: 190, endPoint x: 375, endPoint y: 189, distance: 5.6
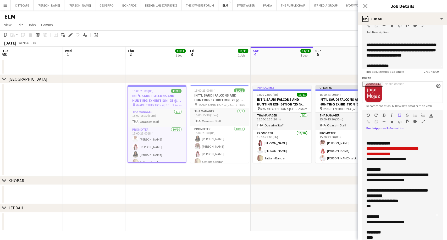
click at [375, 188] on div "**********" at bounding box center [398, 180] width 63 height 16
click at [391, 188] on div "**********" at bounding box center [398, 180] width 63 height 16
click at [382, 188] on div "**********" at bounding box center [398, 180] width 63 height 16
click at [386, 220] on div "********" at bounding box center [401, 216] width 68 height 5
drag, startPoint x: 380, startPoint y: 189, endPoint x: 368, endPoint y: 179, distance: 16.0
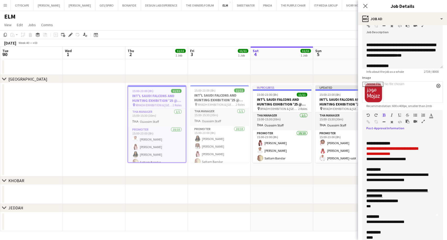
click at [368, 179] on div "**********" at bounding box center [398, 180] width 63 height 16
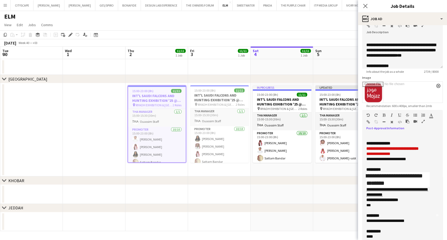
drag, startPoint x: 405, startPoint y: 198, endPoint x: 428, endPoint y: 183, distance: 28.0
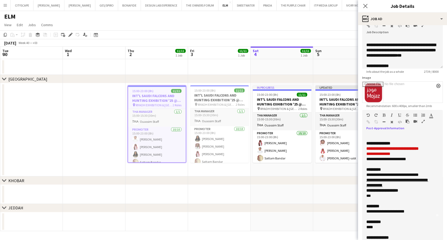
click at [409, 188] on div "**********" at bounding box center [401, 183] width 68 height 10
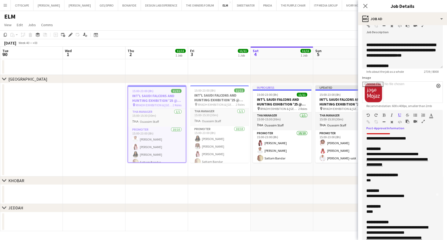
scroll to position [58, 0]
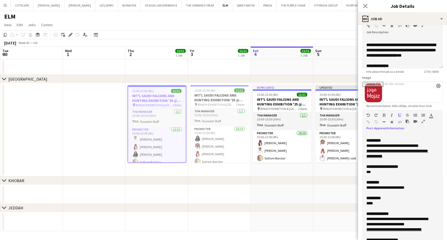
click at [377, 175] on div "***" at bounding box center [401, 172] width 68 height 5
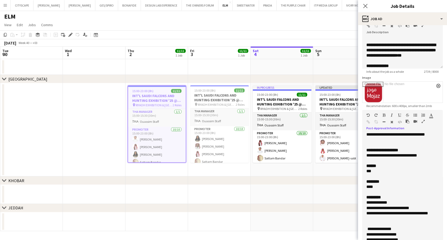
scroll to position [262, 0]
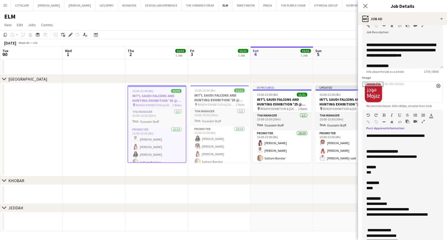
click at [380, 175] on div "***" at bounding box center [398, 172] width 63 height 5
click at [378, 191] on div "****" at bounding box center [398, 188] width 63 height 5
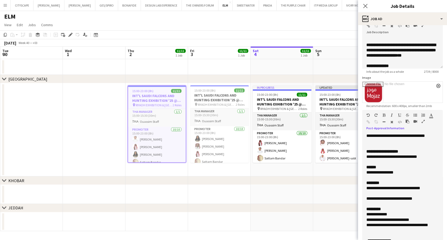
click at [390, 196] on div "**********" at bounding box center [398, 191] width 63 height 10
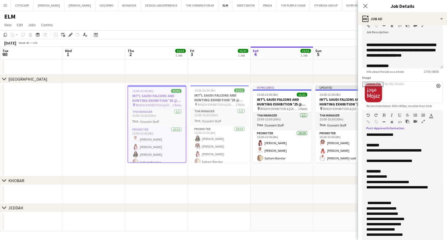
scroll to position [291, 0]
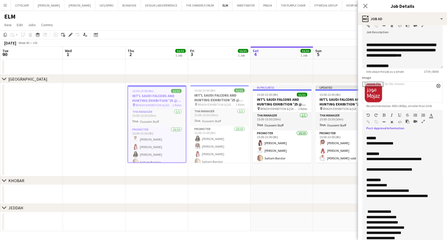
drag, startPoint x: 388, startPoint y: 196, endPoint x: 380, endPoint y: 196, distance: 7.9
click at [380, 188] on p "**** *********" at bounding box center [398, 186] width 63 height 6
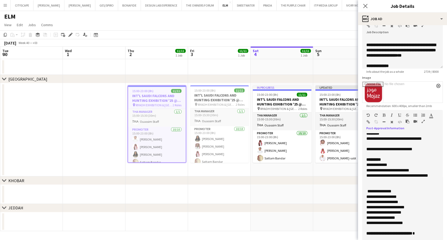
scroll to position [320, 0]
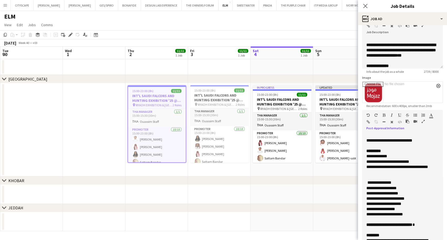
click at [376, 180] on p at bounding box center [401, 177] width 68 height 5
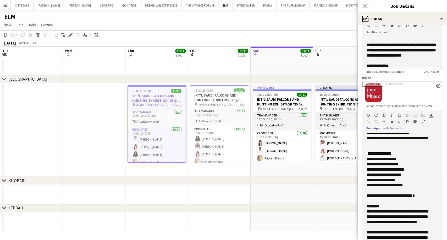
scroll to position [369, 0]
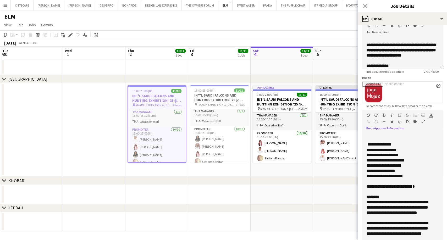
drag, startPoint x: 387, startPoint y: 217, endPoint x: 392, endPoint y: 207, distance: 10.4
click at [392, 207] on div "**********" at bounding box center [398, 210] width 63 height 21
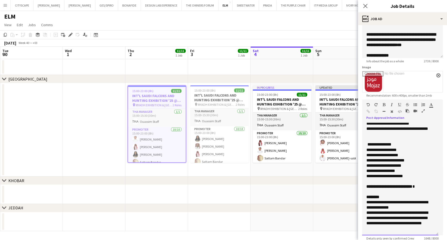
click at [393, 208] on div "**********" at bounding box center [398, 205] width 63 height 10
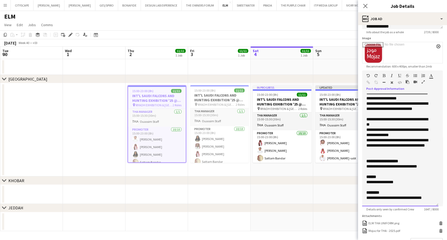
scroll to position [184, 0]
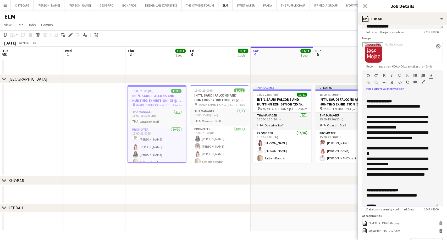
click at [395, 167] on div "**********" at bounding box center [398, 161] width 63 height 10
click at [419, 167] on div "**********" at bounding box center [398, 161] width 63 height 10
click at [400, 167] on div "**********" at bounding box center [398, 161] width 63 height 10
click at [412, 167] on div "**********" at bounding box center [398, 161] width 63 height 10
click at [414, 167] on div "**********" at bounding box center [398, 161] width 63 height 10
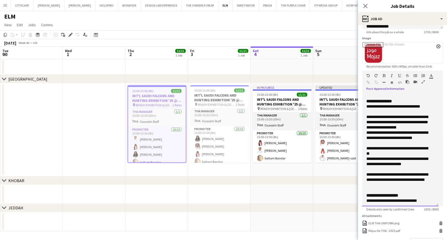
click at [375, 146] on div "**********" at bounding box center [398, 138] width 63 height 16
click at [373, 130] on div "**********" at bounding box center [398, 123] width 63 height 16
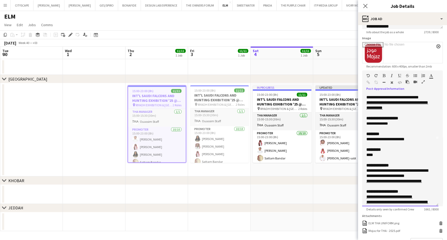
scroll to position [38, 0]
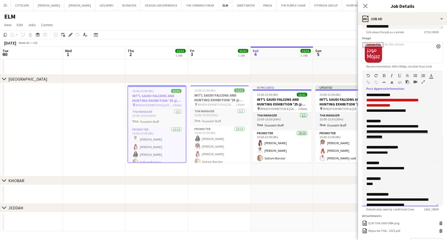
click at [375, 187] on div "****" at bounding box center [398, 184] width 63 height 5
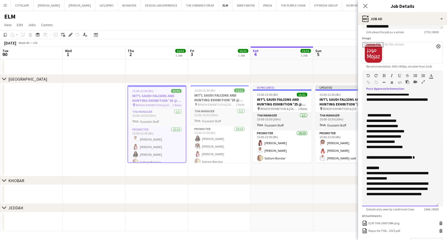
scroll to position [117, 0]
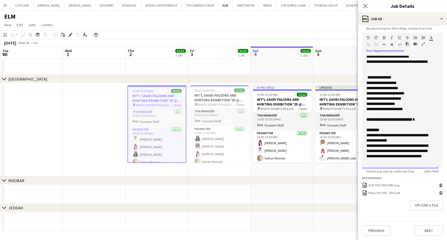
click at [379, 150] on div "**********" at bounding box center [398, 153] width 63 height 21
copy div "**********"
click at [222, 97] on h3 "INT'L SAUDI FALCONS AND HUNTING EXHIBITION '25 @ [GEOGRAPHIC_DATA] - [GEOGRAPHI…" at bounding box center [219, 97] width 59 height 9
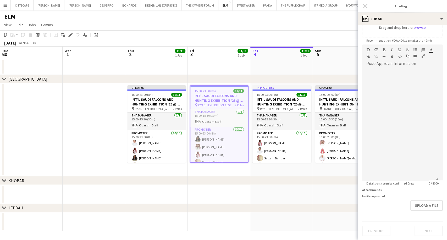
type input "**********"
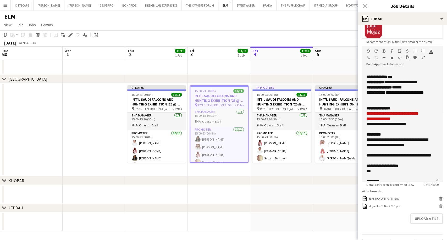
scroll to position [117, 0]
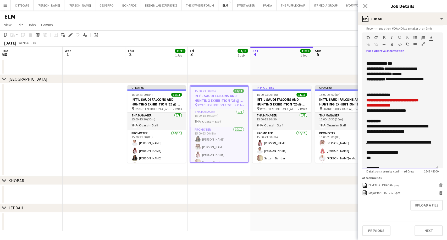
click at [388, 140] on div "**********" at bounding box center [398, 132] width 63 height 16
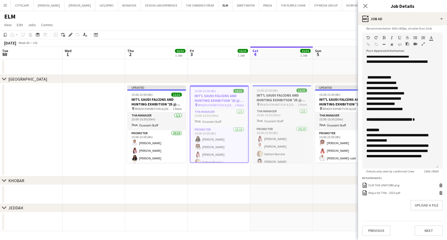
click at [291, 101] on h3 "INT'L SAUDI FALCONS AND HUNTING EXHIBITION '25 @ [GEOGRAPHIC_DATA] - [GEOGRAPHI…" at bounding box center [282, 97] width 59 height 9
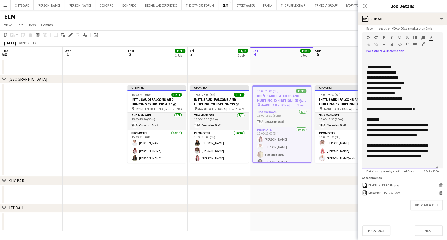
click at [375, 116] on div at bounding box center [401, 114] width 68 height 5
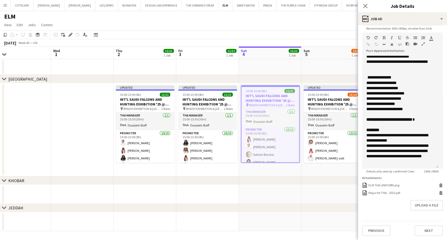
scroll to position [0, 167]
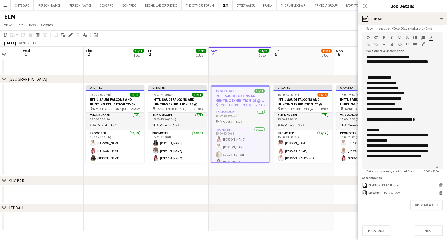
drag, startPoint x: 332, startPoint y: 175, endPoint x: 170, endPoint y: 183, distance: 162.7
click at [170, 183] on div "chevron-right [GEOGRAPHIC_DATA] chevron-right KHOBAR chevron-right JEDDAH Sun 2…" at bounding box center [223, 139] width 447 height 185
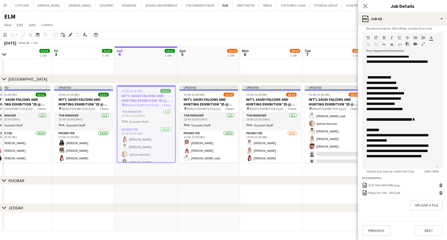
drag, startPoint x: 287, startPoint y: 173, endPoint x: 192, endPoint y: 176, distance: 95.2
click at [192, 176] on app-calendar-viewport "Sun 28 Mon 29 Tue 30 Wed 1 Thu 2 11/11 1 Job Fri 3 11/11 1 Job Sat 4 11/11 1 Jo…" at bounding box center [223, 139] width 447 height 185
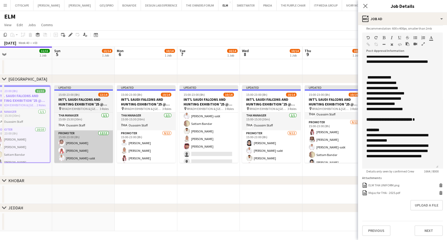
scroll to position [0, 137]
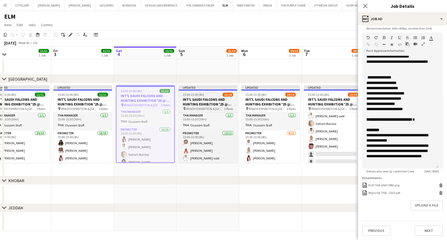
click at [199, 100] on h3 "INT'L SAUDI FALCONS AND HUNTING EXHIBITION '25 @ [GEOGRAPHIC_DATA] - [GEOGRAPHI…" at bounding box center [208, 101] width 59 height 9
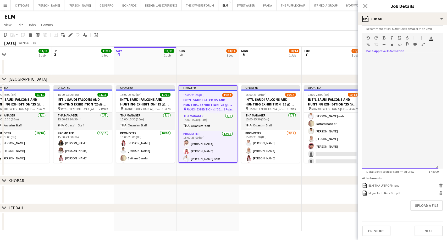
scroll to position [117, 0]
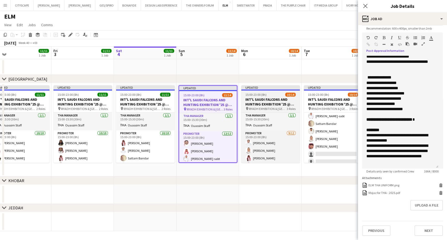
click at [273, 99] on h3 "INT'L SAUDI FALCONS AND HUNTING EXHIBITION '25 @ [GEOGRAPHIC_DATA] - [GEOGRAPHI…" at bounding box center [270, 101] width 59 height 9
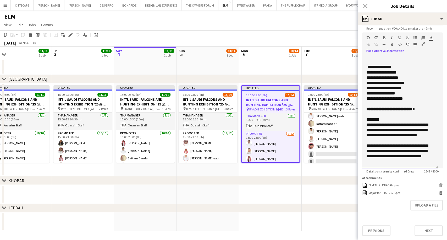
click at [397, 149] on div "**********" at bounding box center [398, 153] width 63 height 21
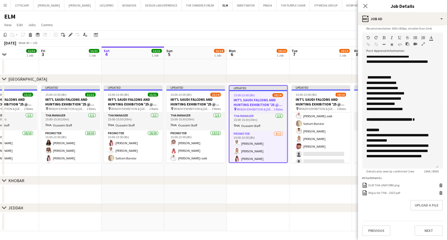
scroll to position [0, 218]
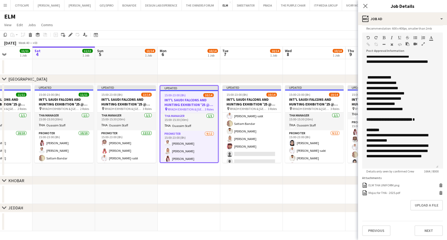
drag, startPoint x: 285, startPoint y: 168, endPoint x: 163, endPoint y: 177, distance: 122.2
click at [162, 177] on div "chevron-right [GEOGRAPHIC_DATA] chevron-right KHOBAR chevron-right JEDDAH Tue 3…" at bounding box center [223, 139] width 447 height 185
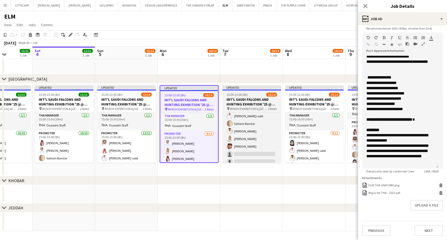
click at [236, 100] on h3 "INT'L SAUDI FALCONS AND HUNTING EXHIBITION '25 @ [GEOGRAPHIC_DATA] - [GEOGRAPHI…" at bounding box center [252, 101] width 59 height 9
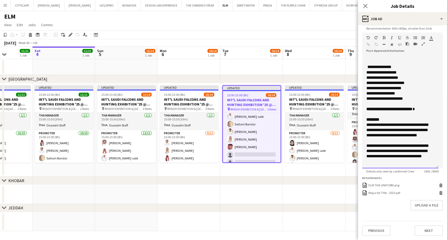
click at [397, 145] on div "**********" at bounding box center [398, 153] width 63 height 21
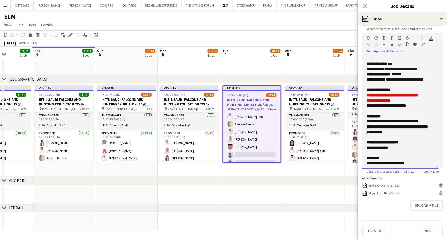
scroll to position [117, 0]
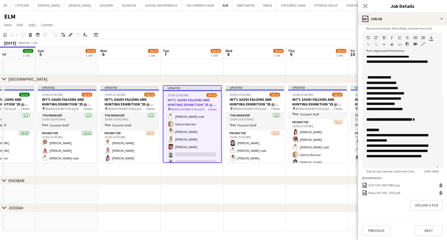
drag, startPoint x: 260, startPoint y: 102, endPoint x: 199, endPoint y: 101, distance: 61.1
click at [199, 101] on app-calendar-viewport "Thu 2 11/11 1 Job Fri 3 11/11 1 Job Sat 4 11/11 1 Job Sun 5 13/14 1 Job Mon 6 1…" at bounding box center [223, 139] width 447 height 185
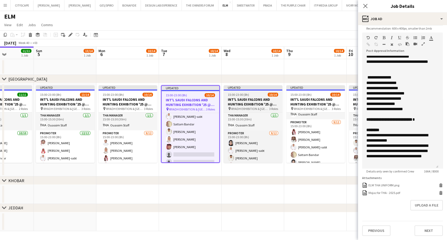
scroll to position [0, 154]
click at [240, 104] on h3 "INT'L SAUDI FALCONS AND HUNTING EXHIBITION '25 @ [GEOGRAPHIC_DATA] - [GEOGRAPHI…" at bounding box center [253, 101] width 59 height 9
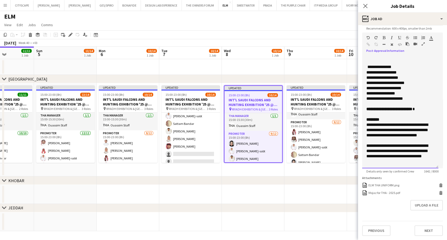
click at [393, 142] on div "**********" at bounding box center [398, 132] width 63 height 21
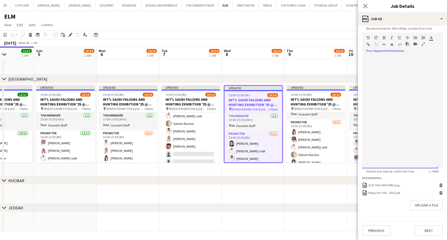
scroll to position [0, 0]
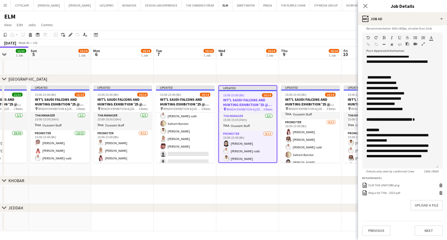
drag, startPoint x: 249, startPoint y: 99, endPoint x: 118, endPoint y: 102, distance: 130.8
click at [118, 102] on app-calendar-viewport "Thu 2 11/11 1 Job Fri 3 11/11 1 Job Sat 4 11/11 1 Job Sun 5 13/14 1 Job Mon 6 1…" at bounding box center [223, 139] width 447 height 185
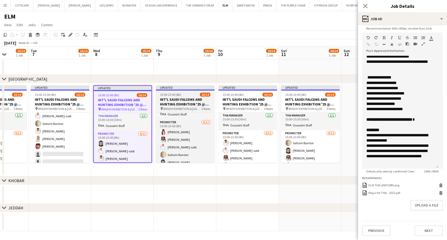
click at [190, 99] on h3 "INT'L SAUDI FALCONS AND HUNTING EXHIBITION '25 @ [GEOGRAPHIC_DATA] - [GEOGRAPHI…" at bounding box center [185, 101] width 59 height 9
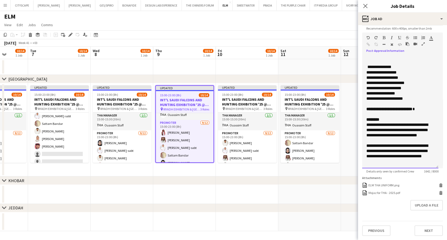
click at [385, 137] on div "**********" at bounding box center [398, 132] width 63 height 21
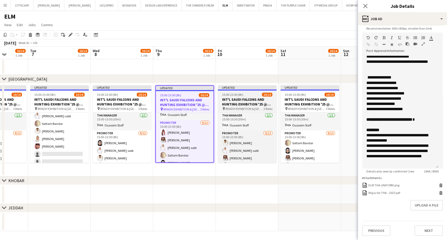
click at [238, 103] on h3 "INT'L SAUDI FALCONS AND HUNTING EXHIBITION '25 @ [GEOGRAPHIC_DATA] - [GEOGRAPHI…" at bounding box center [247, 101] width 59 height 9
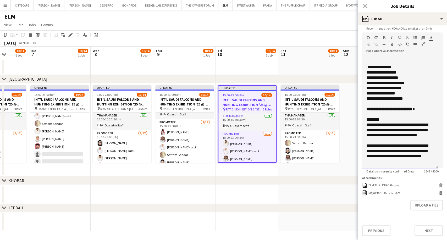
click at [406, 135] on div "**********" at bounding box center [398, 132] width 63 height 21
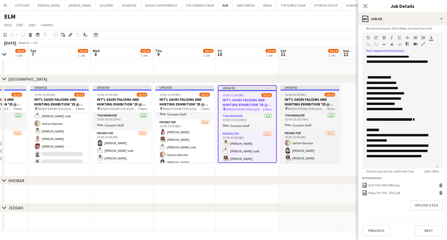
click at [301, 99] on h3 "INT'L SAUDI FALCONS AND HUNTING EXHIBITION '25 @ [GEOGRAPHIC_DATA] - [GEOGRAPHI…" at bounding box center [310, 101] width 59 height 9
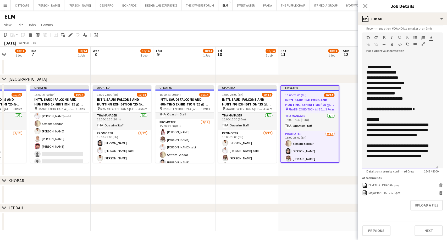
click at [380, 116] on div at bounding box center [401, 114] width 68 height 5
click at [386, 137] on div "**********" at bounding box center [398, 132] width 63 height 21
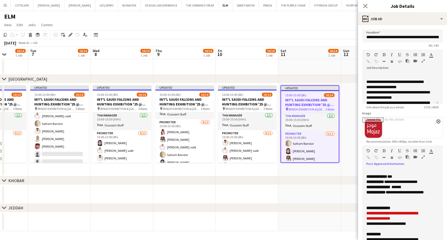
scroll to position [320, 0]
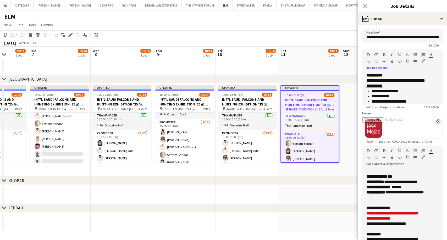
click at [398, 67] on icon "**********" at bounding box center [400, 59] width 67 height 14
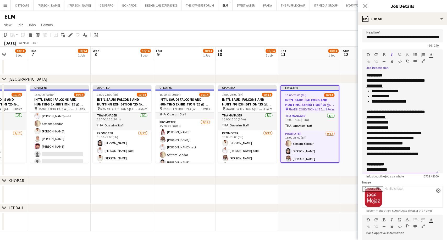
drag, startPoint x: 438, startPoint y: 102, endPoint x: 434, endPoint y: 179, distance: 76.7
click at [434, 174] on div "**********" at bounding box center [401, 123] width 76 height 101
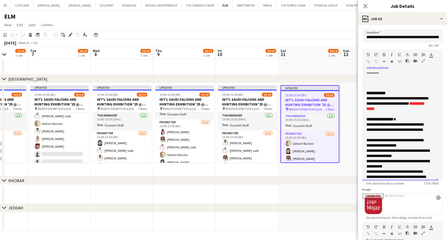
scroll to position [145, 0]
click at [418, 148] on div "**********" at bounding box center [401, 135] width 68 height 26
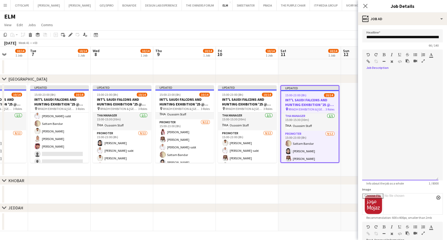
scroll to position [0, 0]
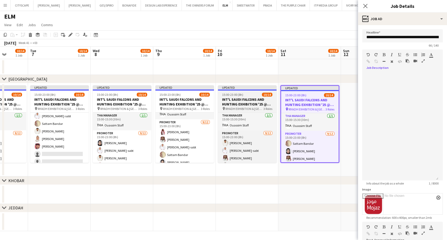
click at [250, 106] on h3 "INT'L SAUDI FALCONS AND HUNTING EXHIBITION '25 @ [GEOGRAPHIC_DATA] - [GEOGRAPHI…" at bounding box center [247, 101] width 59 height 9
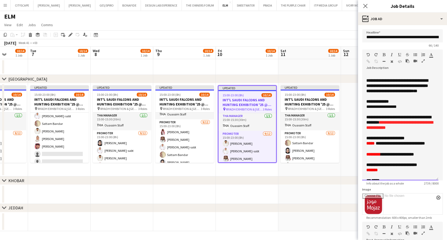
click at [407, 110] on p "**********" at bounding box center [401, 106] width 68 height 5
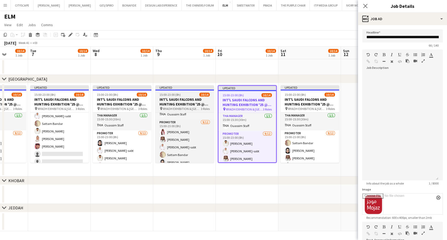
click at [191, 103] on h3 "INT'L SAUDI FALCONS AND HUNTING EXHIBITION '25 @ [GEOGRAPHIC_DATA] - [GEOGRAPHI…" at bounding box center [184, 101] width 59 height 9
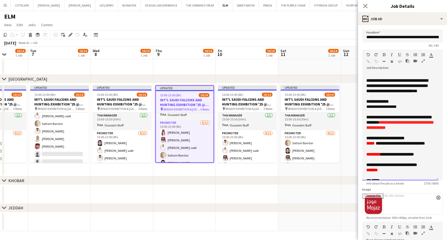
click at [396, 109] on span "**********" at bounding box center [382, 107] width 30 height 4
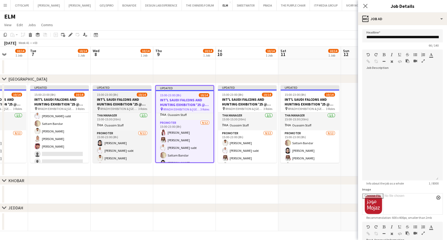
click at [119, 93] on div "15:00-23:00 (8h) 10/14" at bounding box center [122, 95] width 59 height 4
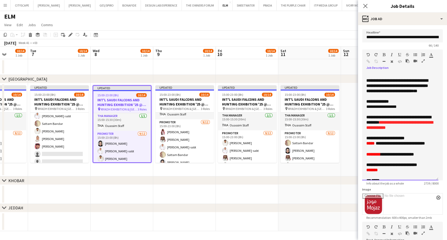
click at [405, 123] on b "**********" at bounding box center [400, 122] width 67 height 14
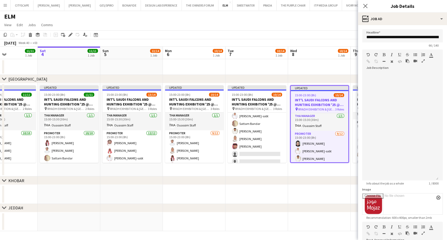
drag, startPoint x: 109, startPoint y: 104, endPoint x: 307, endPoint y: 116, distance: 198.0
click at [307, 116] on app-calendar-viewport "Wed 1 Thu 2 11/11 1 Job Fri 3 11/11 1 Job Sat 4 11/11 1 Job Sun 5 13/14 1 Job M…" at bounding box center [223, 139] width 447 height 185
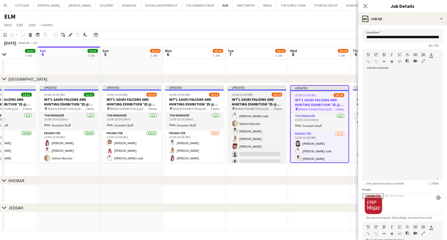
scroll to position [0, 150]
click at [248, 104] on h3 "INT'L SAUDI FALCONS AND HUNTING EXHIBITION '25 @ [GEOGRAPHIC_DATA] - [GEOGRAPHI…" at bounding box center [257, 101] width 59 height 9
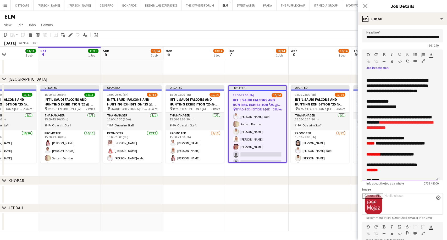
click at [377, 109] on span "**********" at bounding box center [382, 107] width 30 height 4
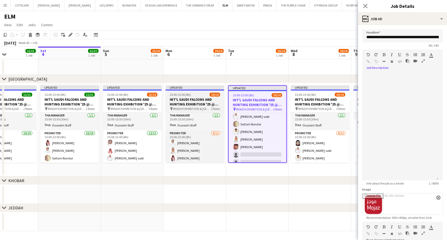
click at [190, 103] on h3 "INT'L SAUDI FALCONS AND HUNTING EXHIBITION '25 @ [GEOGRAPHIC_DATA] - [GEOGRAPHI…" at bounding box center [195, 101] width 59 height 9
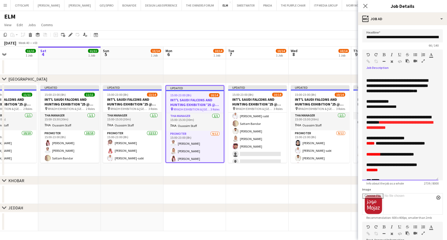
click at [397, 130] on font "**********" at bounding box center [400, 125] width 67 height 9
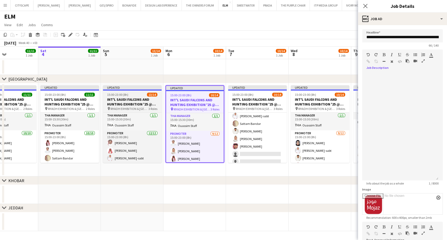
click at [128, 105] on h3 "INT'L SAUDI FALCONS AND HUNTING EXHIBITION '25 @ [GEOGRAPHIC_DATA] - [GEOGRAPHI…" at bounding box center [132, 101] width 59 height 9
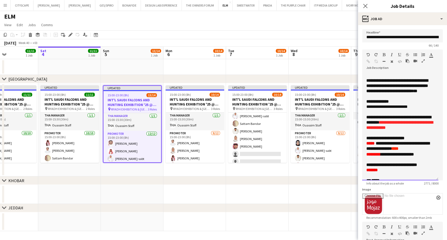
click at [396, 130] on font "**********" at bounding box center [400, 125] width 67 height 9
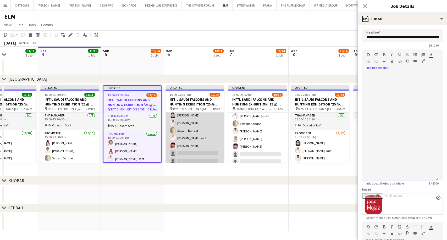
scroll to position [87, 0]
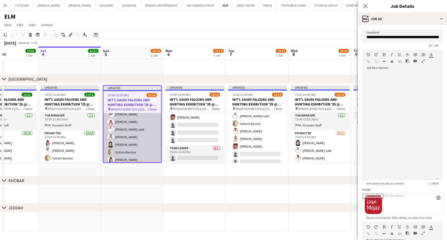
click at [125, 138] on app-card-role "Promoter [DATE] 15:00-23:00 (8h) [PERSON_NAME] [PERSON_NAME] [PERSON_NAME] [PER…" at bounding box center [133, 152] width 58 height 101
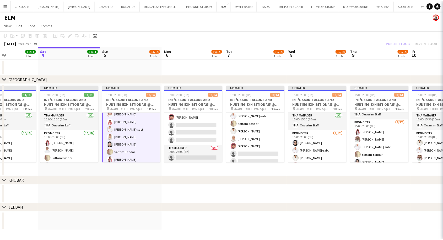
scroll to position [30, 0]
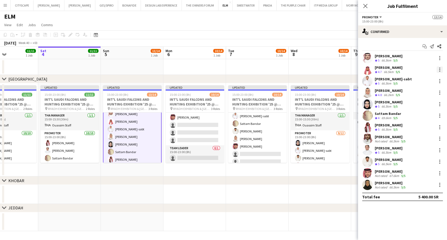
click at [440, 68] on div at bounding box center [440, 68] width 1 height 1
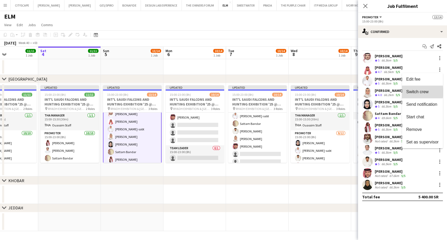
click at [413, 91] on span "Switch crew" at bounding box center [418, 92] width 22 height 4
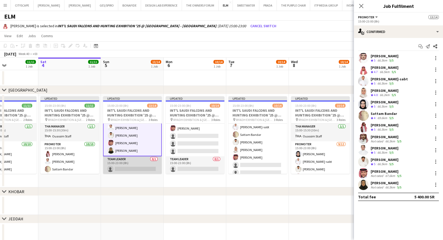
click at [139, 167] on app-card-role "Team Leader 0/1 15:00-23:00 (8h) single-neutral-actions" at bounding box center [132, 165] width 59 height 18
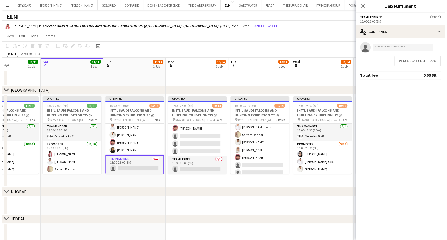
scroll to position [87, 0]
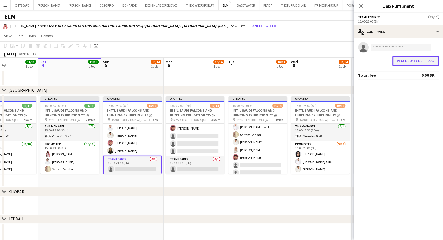
click at [418, 61] on button "Place switched crew" at bounding box center [415, 61] width 46 height 10
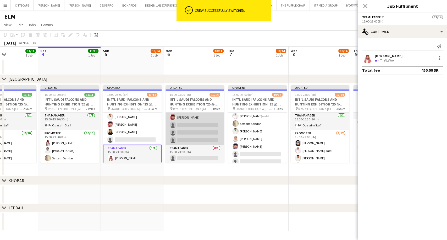
click at [201, 137] on app-card-role "Promoter [DATE] 15:00-23:00 (8h) [PERSON_NAME] Mashael Alhelayel [PERSON_NAME] …" at bounding box center [195, 94] width 59 height 101
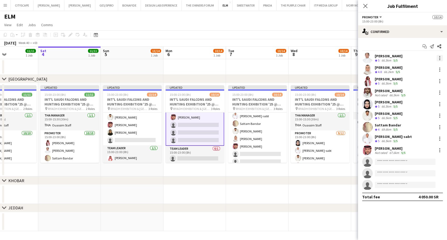
click at [439, 58] on div at bounding box center [440, 58] width 6 height 6
click at [416, 81] on span "Switch crew" at bounding box center [418, 80] width 22 height 4
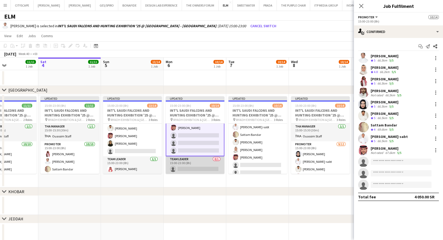
scroll to position [0, 149]
click at [195, 162] on app-card-role "Team Leader 0/1 15:00-23:00 (8h) single-neutral-actions" at bounding box center [195, 165] width 59 height 18
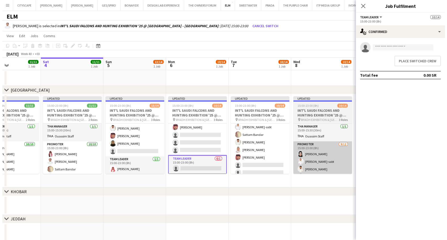
scroll to position [87, 0]
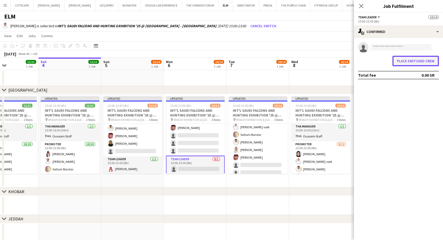
click at [419, 62] on button "Place switched crew" at bounding box center [415, 61] width 46 height 10
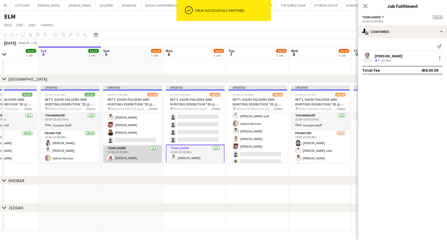
click at [136, 155] on app-card-role "Team Leader [DATE] 15:00-23:00 (8h) [PERSON_NAME]" at bounding box center [132, 154] width 59 height 18
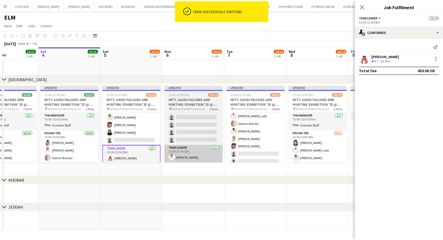
scroll to position [87, 0]
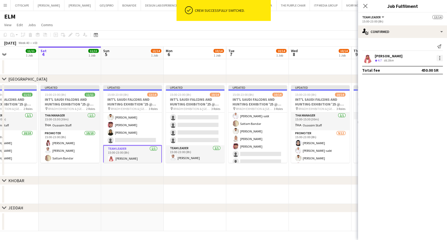
click at [439, 58] on div at bounding box center [440, 58] width 6 height 6
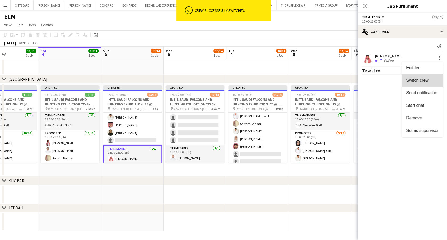
click at [422, 82] on span "Switch crew" at bounding box center [418, 80] width 22 height 4
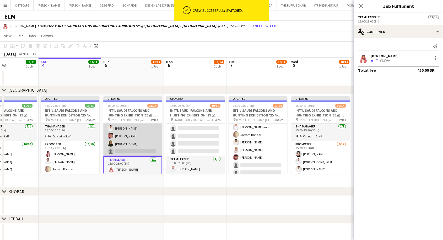
click at [130, 145] on app-card-role "Promoter 10A [DATE] 15:00-23:00 (8h) [PERSON_NAME]-sabt [PERSON_NAME] [PERSON_N…" at bounding box center [132, 105] width 59 height 101
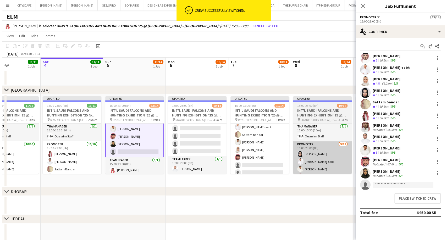
scroll to position [87, 0]
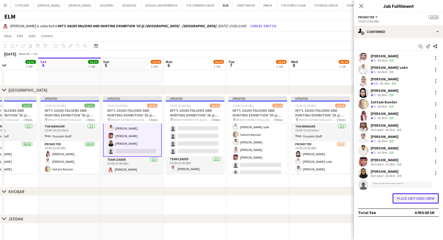
click at [423, 198] on button "Place switched crew" at bounding box center [415, 198] width 46 height 10
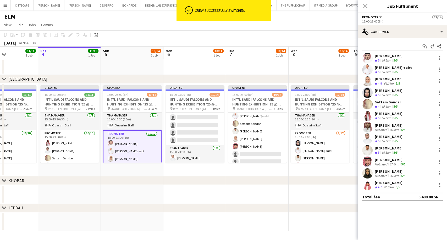
scroll to position [29, 0]
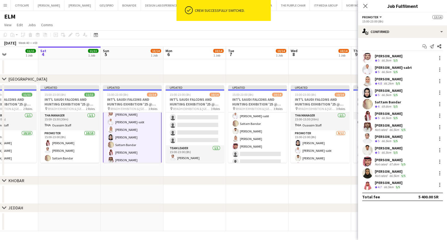
click at [134, 143] on app-card-role "Promoter [DATE] 15:00-23:00 (8h) [PERSON_NAME] [PERSON_NAME] Sattam Bandar [PER…" at bounding box center [132, 152] width 59 height 102
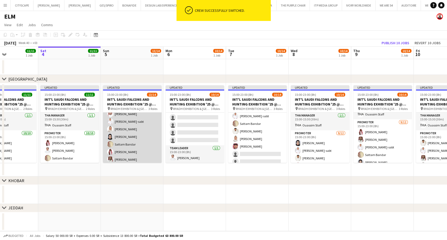
scroll to position [29, 0]
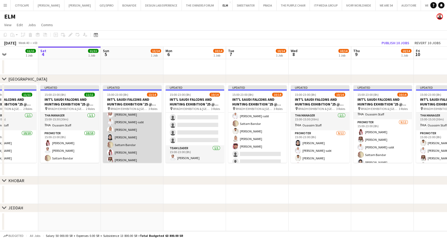
click at [136, 130] on app-card-role "Promoter [DATE] 15:00-23:00 (8h) [PERSON_NAME] [PERSON_NAME] Sattam Bandar [PER…" at bounding box center [132, 152] width 59 height 101
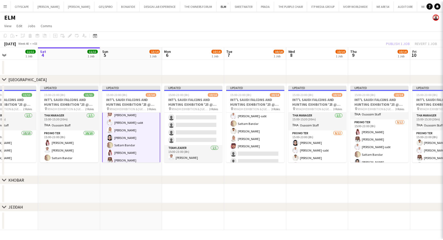
scroll to position [29, 0]
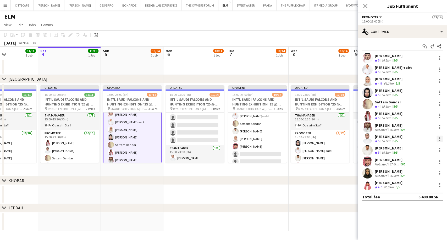
click at [440, 139] on div at bounding box center [440, 138] width 1 height 1
click at [426, 159] on span "Switch crew" at bounding box center [418, 161] width 22 height 4
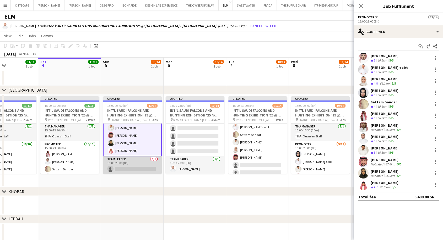
click at [135, 172] on app-card-role "Team Leader 0/1 15:00-23:00 (8h) single-neutral-actions" at bounding box center [132, 165] width 59 height 18
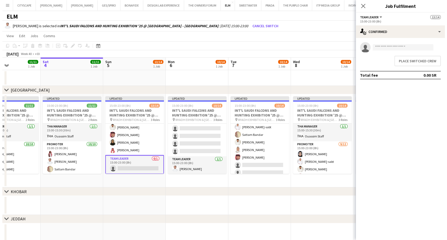
scroll to position [87, 0]
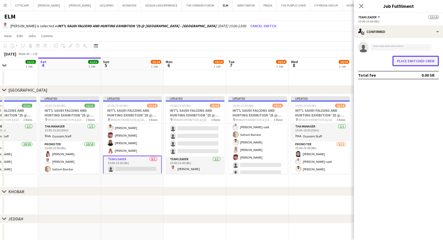
click at [415, 60] on button "Place switched crew" at bounding box center [415, 61] width 46 height 10
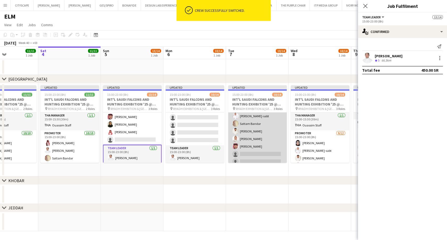
click at [267, 131] on app-card-role "Promoter [DATE] 15:00-23:00 (8h) [PERSON_NAME] AlDhawi [PERSON_NAME] [PERSON_NA…" at bounding box center [257, 123] width 59 height 101
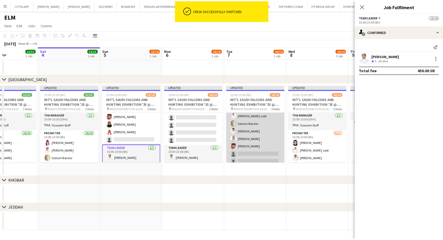
scroll to position [58, 0]
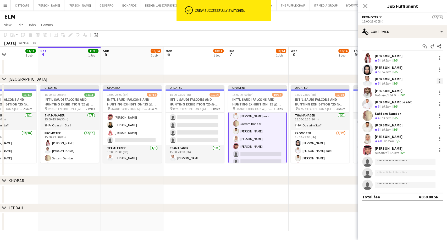
click at [440, 82] on div at bounding box center [440, 81] width 6 height 6
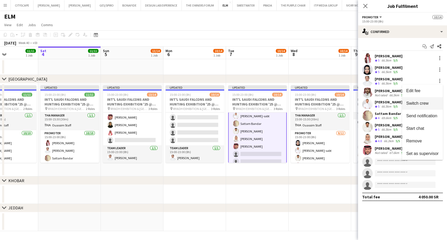
click at [428, 104] on span "Switch crew" at bounding box center [418, 103] width 22 height 4
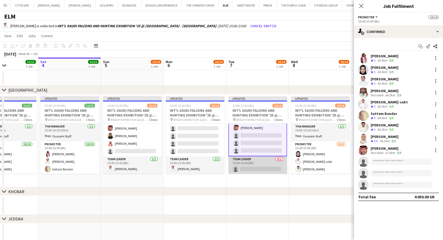
click at [247, 164] on app-card-role "Team Leader 0/1 15:00-23:00 (8h) single-neutral-actions" at bounding box center [257, 165] width 59 height 18
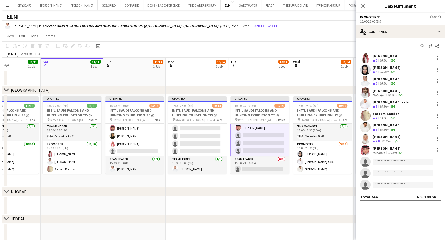
scroll to position [87, 0]
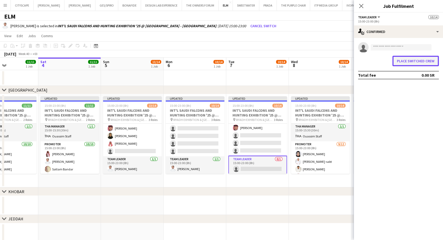
click at [411, 61] on button "Place switched crew" at bounding box center [415, 61] width 46 height 10
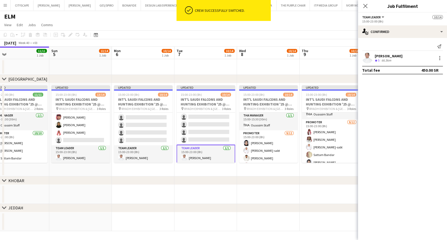
scroll to position [0, 209]
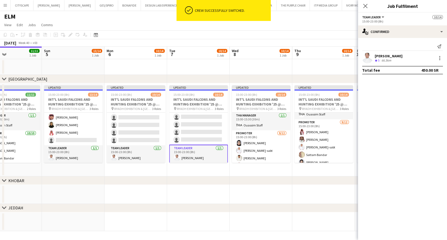
drag, startPoint x: 258, startPoint y: 134, endPoint x: 199, endPoint y: 138, distance: 59.1
click at [199, 138] on app-calendar-viewport "Wed 1 Thu 2 11/11 1 Job Fri 3 11/11 1 Job Sat 4 11/11 1 Job Sun 5 13/14 1 Job M…" at bounding box center [223, 139] width 447 height 185
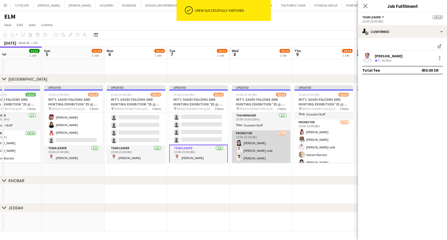
scroll to position [29, 0]
click at [257, 139] on app-card-role "Promoter [DATE] 15:00-23:00 (8h) [PERSON_NAME]-sabt [PERSON_NAME] Fares Ghwaish…" at bounding box center [261, 151] width 59 height 101
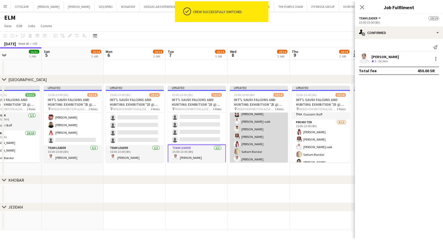
scroll to position [29, 0]
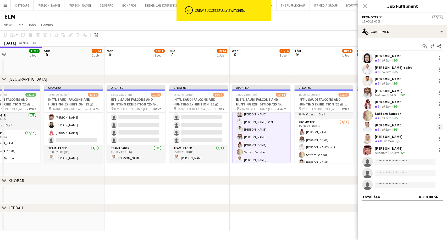
click at [441, 128] on div at bounding box center [440, 127] width 6 height 6
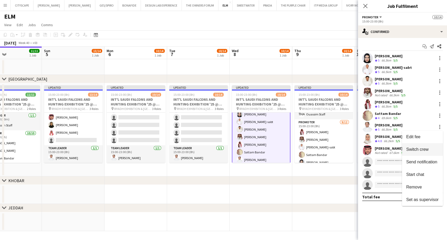
click at [422, 149] on span "Switch crew" at bounding box center [418, 149] width 22 height 4
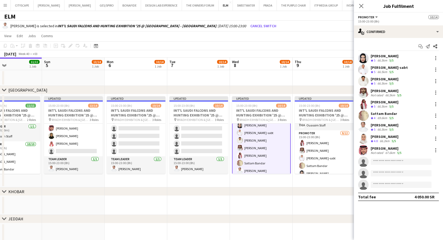
scroll to position [88, 0]
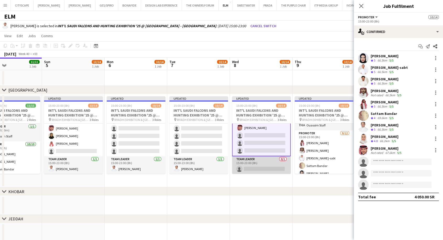
click at [264, 162] on app-card-role "Team Leader 0/1 15:00-23:00 (8h) single-neutral-actions" at bounding box center [261, 165] width 59 height 18
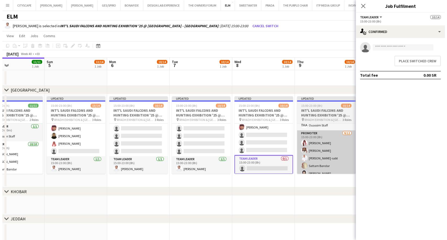
scroll to position [87, 0]
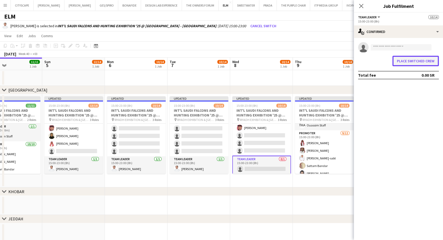
click at [423, 62] on button "Place switched crew" at bounding box center [415, 61] width 46 height 10
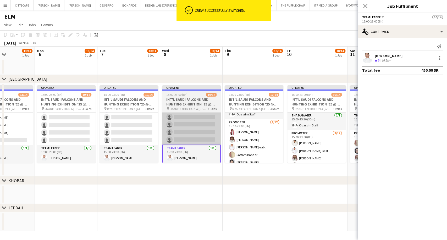
drag, startPoint x: 275, startPoint y: 130, endPoint x: 201, endPoint y: 138, distance: 74.6
click at [201, 138] on app-calendar-viewport "Fri 3 11/11 1 Job Sat 4 11/11 1 Job Sun 5 13/14 1 Job Mon 6 10/14 1 Job Tue 7 1…" at bounding box center [223, 139] width 447 height 185
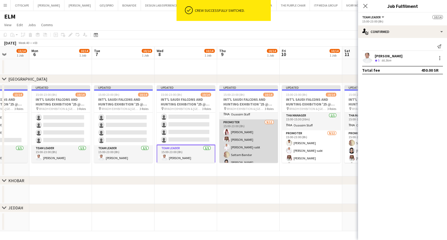
click at [240, 150] on app-card-role "Promoter [DATE] 15:00-23:00 (8h) [PERSON_NAME]-sabt Sattam [GEOGRAPHIC_DATA][PE…" at bounding box center [248, 170] width 59 height 101
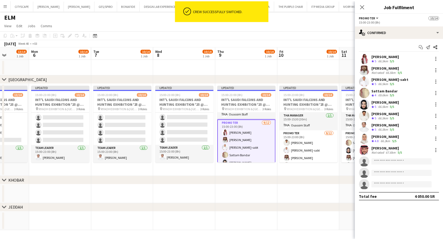
scroll to position [87, 0]
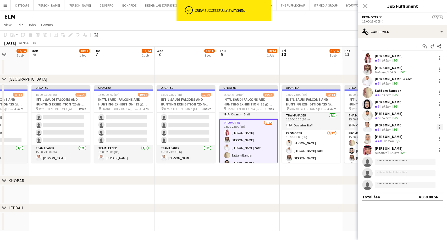
click at [440, 128] on div at bounding box center [440, 128] width 1 height 1
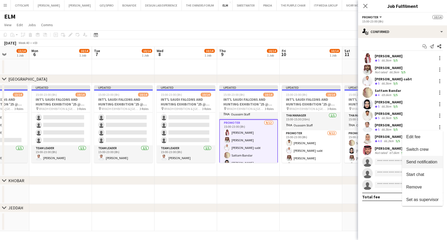
click at [422, 151] on span "Switch crew" at bounding box center [418, 149] width 22 height 4
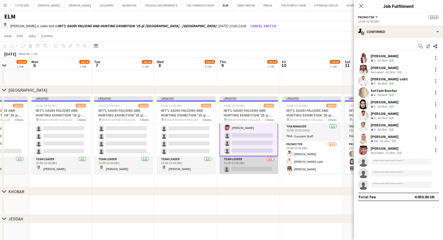
click at [253, 166] on app-card-role "Team Leader 0/1 15:00-23:00 (8h) single-neutral-actions" at bounding box center [248, 165] width 59 height 18
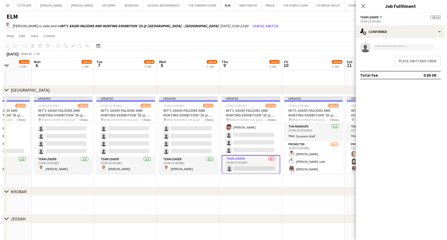
scroll to position [87, 0]
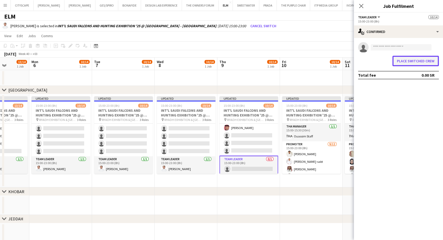
click at [414, 62] on button "Place switched crew" at bounding box center [415, 61] width 46 height 10
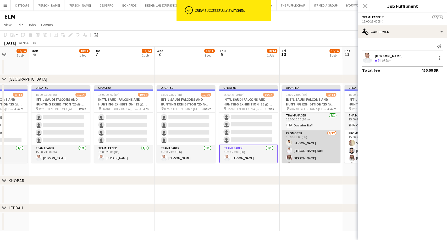
click at [311, 150] on app-card-role "Promoter [DATE] 15:00-23:00 (8h) [PERSON_NAME]-sabt [PERSON_NAME] [PERSON_NAME]…" at bounding box center [311, 181] width 59 height 101
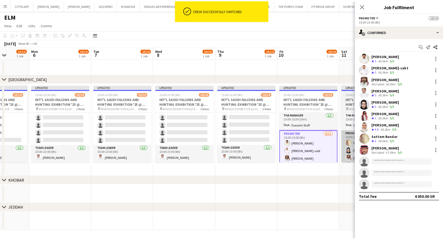
scroll to position [87, 0]
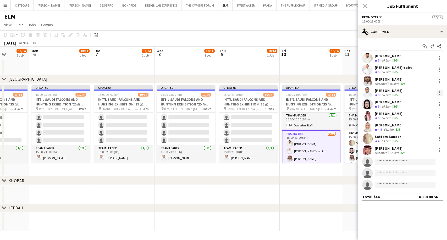
click at [440, 90] on div at bounding box center [440, 93] width 6 height 6
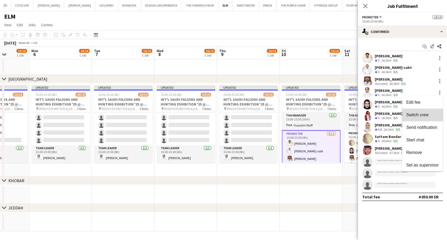
click at [429, 116] on span "Switch crew" at bounding box center [423, 115] width 33 height 5
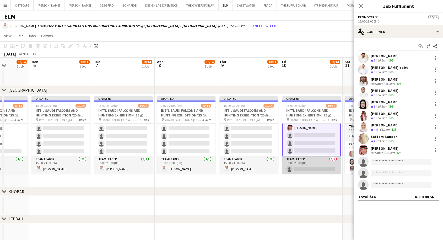
click at [309, 170] on app-card-role "Team Leader 0/1 15:00-23:00 (8h) single-neutral-actions" at bounding box center [311, 165] width 59 height 18
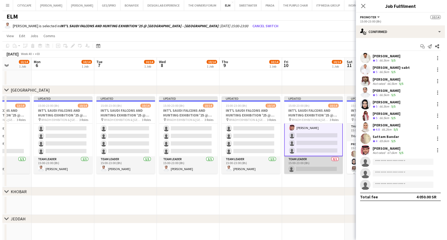
scroll to position [87, 0]
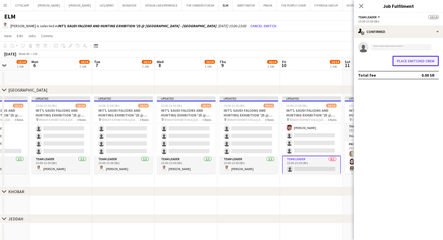
click at [412, 63] on button "Place switched crew" at bounding box center [415, 61] width 46 height 10
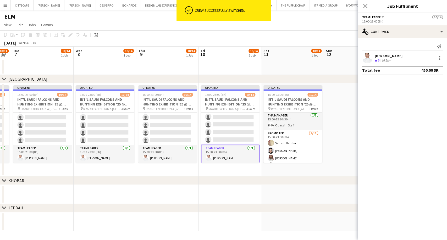
drag, startPoint x: 316, startPoint y: 141, endPoint x: 236, endPoint y: 142, distance: 79.7
click at [236, 142] on app-calendar-viewport "Fri 3 11/11 1 Job Sat 4 11/11 1 Job Sun 5 13/14 1 Job Mon 6 10/14 1 Job Tue 7 1…" at bounding box center [223, 139] width 447 height 185
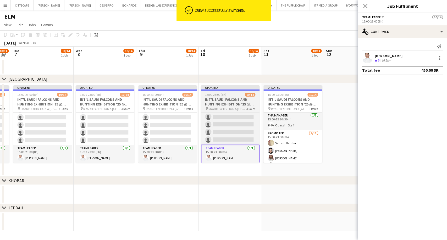
scroll to position [0, 241]
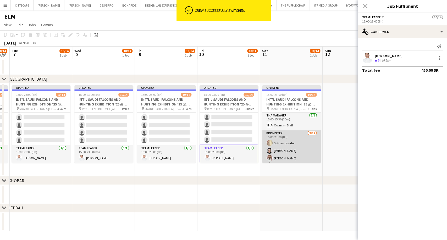
click at [290, 155] on app-card-role "Promoter [DATE] 15:00-23:00 (8h) Sattam Bandar [PERSON_NAME] [PERSON_NAME] Mash…" at bounding box center [291, 181] width 59 height 101
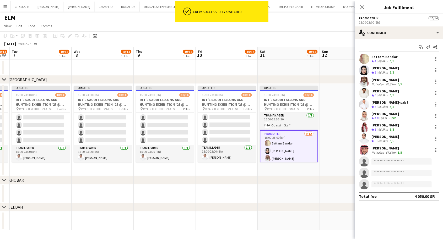
scroll to position [87, 0]
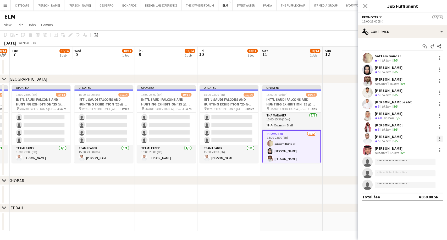
click at [439, 138] on div at bounding box center [440, 139] width 6 height 6
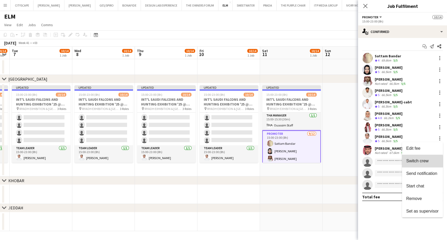
click at [417, 162] on span "Switch crew" at bounding box center [418, 161] width 22 height 4
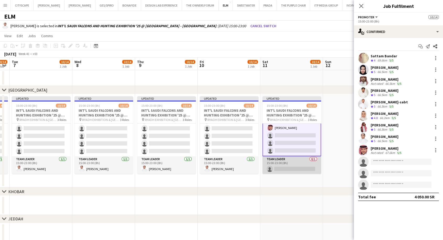
click at [295, 168] on app-card-role "Team Leader 0/1 15:00-23:00 (8h) single-neutral-actions" at bounding box center [291, 165] width 59 height 18
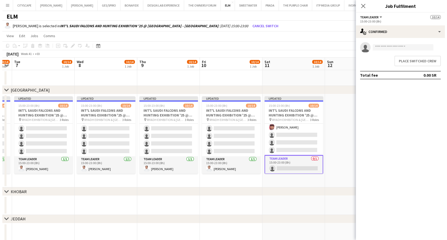
scroll to position [87, 0]
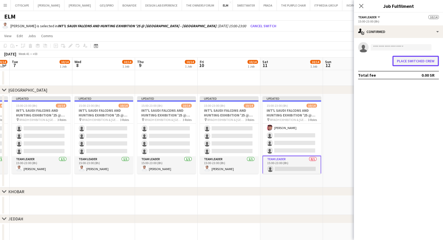
click at [424, 58] on button "Place switched crew" at bounding box center [415, 61] width 46 height 10
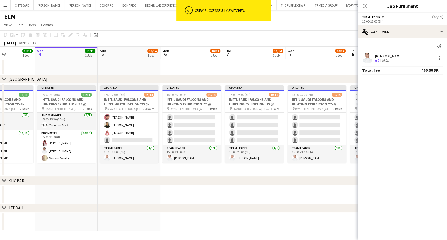
drag, startPoint x: 76, startPoint y: 155, endPoint x: 292, endPoint y: 160, distance: 216.3
click at [292, 160] on app-calendar-viewport "Wed 1 Thu 2 11/11 1 Job Fri 3 11/11 1 Job Sat 4 11/11 1 Job Sun 5 13/14 1 Job M…" at bounding box center [223, 139] width 447 height 185
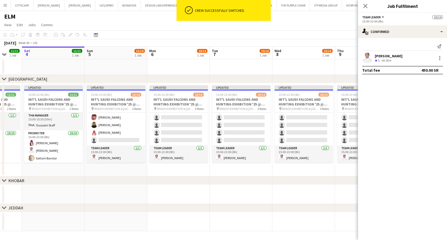
drag, startPoint x: 125, startPoint y: 149, endPoint x: 171, endPoint y: 159, distance: 47.7
click at [171, 159] on app-calendar-viewport "Wed 1 Thu 2 11/11 1 Job Fri 3 11/11 1 Job Sat 4 11/11 1 Job Sun 5 13/14 1 Job M…" at bounding box center [223, 139] width 447 height 185
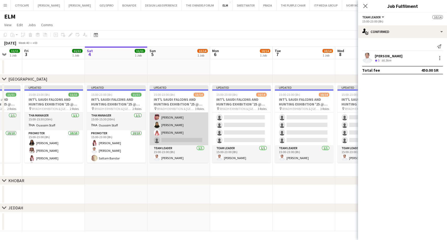
scroll to position [0, 0]
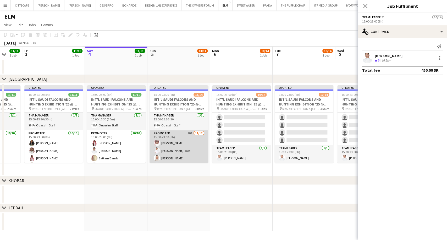
click at [182, 150] on app-card-role "Promoter 10A [DATE] 15:00-23:00 (8h) [PERSON_NAME] [PERSON_NAME] [PERSON_NAME] …" at bounding box center [179, 181] width 59 height 101
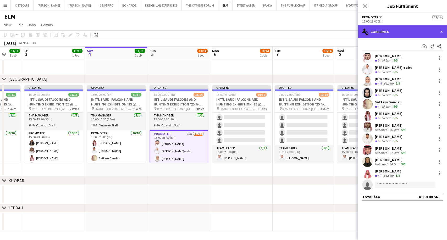
click at [399, 31] on div "single-neutral-actions-check-2 Confirmed" at bounding box center [402, 31] width 89 height 13
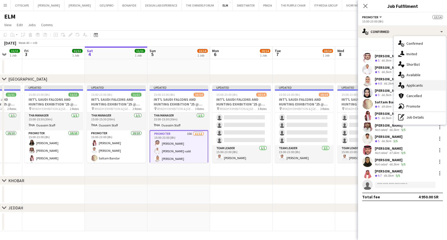
click at [408, 84] on span "Applicants" at bounding box center [415, 85] width 17 height 5
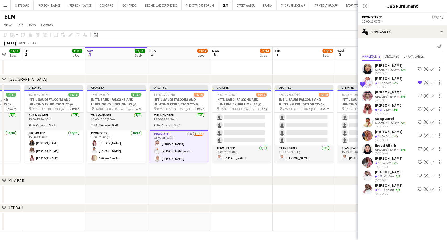
click at [383, 66] on div "[PERSON_NAME]" at bounding box center [391, 65] width 32 height 5
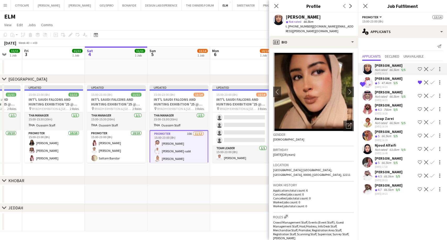
click at [390, 84] on div "47.4km" at bounding box center [387, 83] width 12 height 4
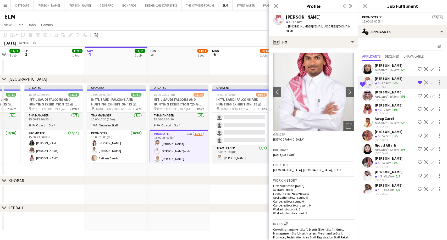
click at [388, 94] on div "[PERSON_NAME]" at bounding box center [391, 92] width 32 height 5
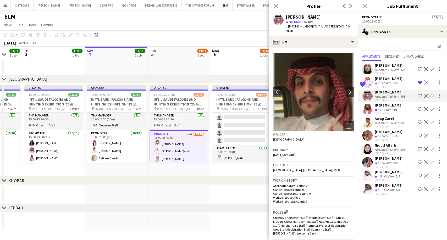
click at [385, 108] on div "76km" at bounding box center [387, 110] width 9 height 4
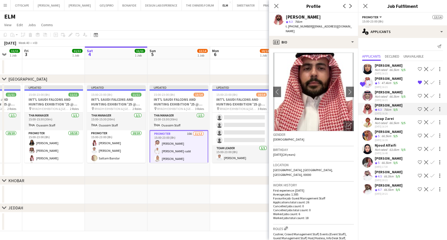
click at [382, 124] on div "Not rated" at bounding box center [382, 123] width 14 height 4
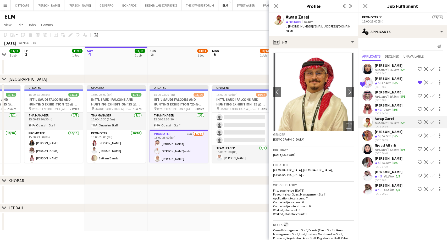
click at [382, 136] on div "66.5km" at bounding box center [387, 136] width 12 height 4
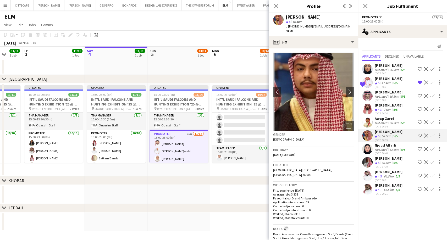
click at [380, 148] on div "Not rated" at bounding box center [382, 150] width 14 height 4
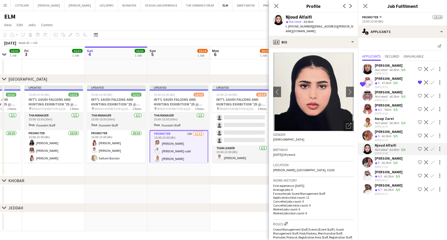
click at [381, 161] on div "Crew rating 5" at bounding box center [378, 163] width 6 height 4
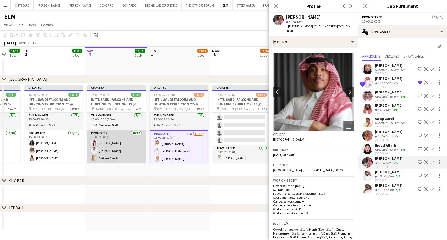
click at [115, 151] on app-card-role "Promoter [DATE] 15:00-23:00 (8h) [PERSON_NAME] AlDhawi [PERSON_NAME] Sattam Ban…" at bounding box center [116, 174] width 59 height 86
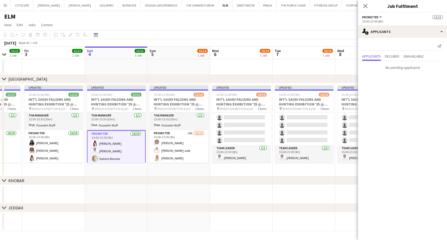
click at [103, 154] on app-card-role "Promoter [DATE] 15:00-23:00 (8h) [PERSON_NAME] AlDhawi [PERSON_NAME] Sattam Ban…" at bounding box center [116, 174] width 59 height 87
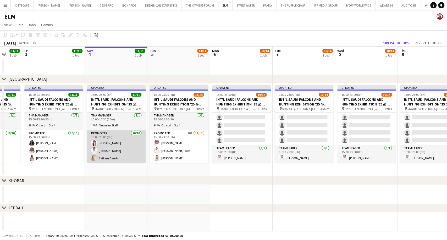
click at [103, 154] on app-card-role "Promoter [DATE] 15:00-23:00 (8h) [PERSON_NAME] AlDhawi [PERSON_NAME] Sattam Ban…" at bounding box center [116, 174] width 59 height 86
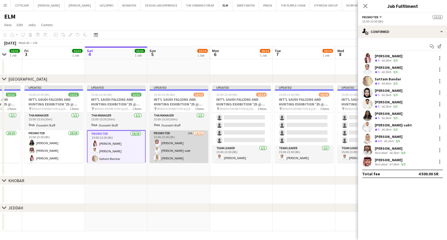
click at [175, 145] on app-card-role "Promoter 10A [DATE] 15:00-23:00 (8h) [PERSON_NAME] [PERSON_NAME] [PERSON_NAME] …" at bounding box center [179, 181] width 59 height 101
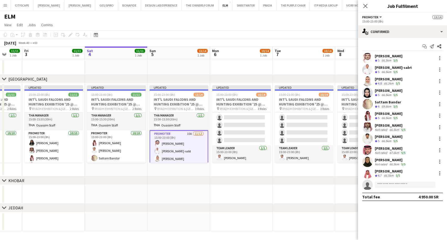
click at [386, 54] on div "[PERSON_NAME]" at bounding box center [389, 56] width 28 height 5
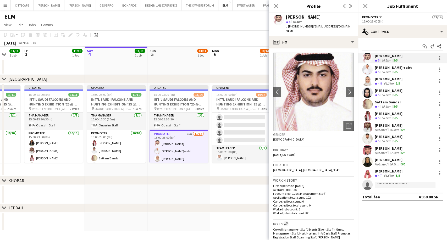
click at [382, 175] on span "4.7" at bounding box center [380, 176] width 4 height 4
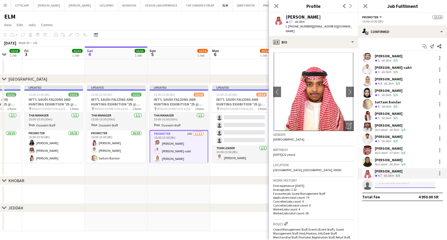
click at [383, 185] on input at bounding box center [405, 185] width 61 height 6
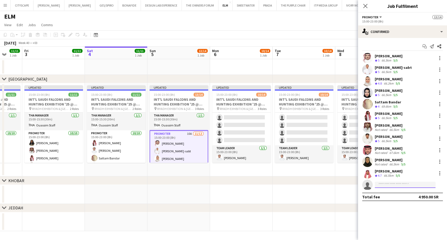
paste input "**********"
type input "**********"
click at [403, 197] on span "[EMAIL_ADDRESS][DOMAIN_NAME]" at bounding box center [405, 197] width 52 height 4
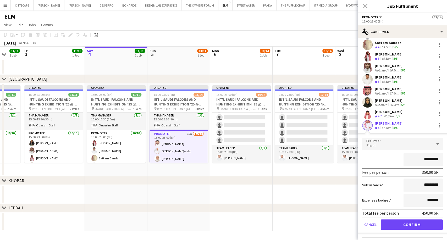
scroll to position [68, 0]
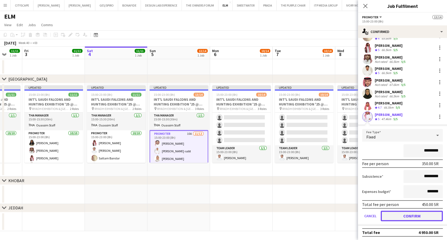
click at [420, 211] on button "Confirm" at bounding box center [412, 216] width 62 height 10
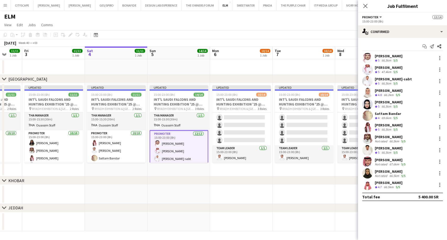
scroll to position [0, 0]
click at [186, 144] on app-card-role "Promoter [DATE] 15:00-23:00 (8h) [PERSON_NAME] [PERSON_NAME] [PERSON_NAME] [PER…" at bounding box center [179, 182] width 59 height 102
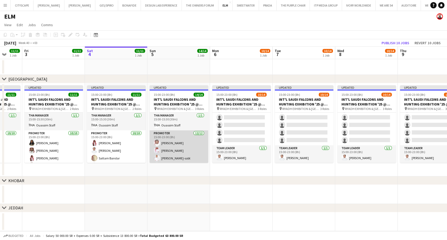
click at [180, 144] on app-card-role "Promoter [DATE] 15:00-23:00 (8h) [PERSON_NAME] [PERSON_NAME] [PERSON_NAME] [PER…" at bounding box center [179, 181] width 59 height 101
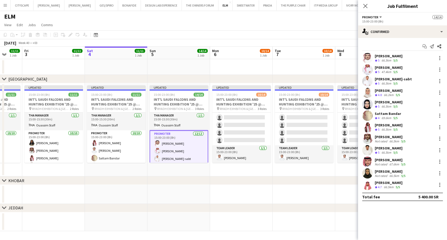
click at [383, 73] on div "47.4km" at bounding box center [387, 72] width 12 height 4
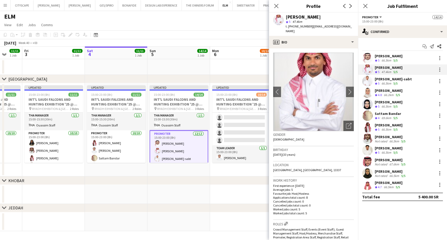
drag, startPoint x: 346, startPoint y: 28, endPoint x: 311, endPoint y: 29, distance: 35.7
click at [311, 29] on app-profile-header "[PERSON_NAME] algethmi star 5 47.4km t. [PHONE_NUMBER] | [EMAIL_ADDRESS][DOMAIN…" at bounding box center [313, 24] width 89 height 23
copy span "[EMAIL_ADDRESS][DOMAIN_NAME]"
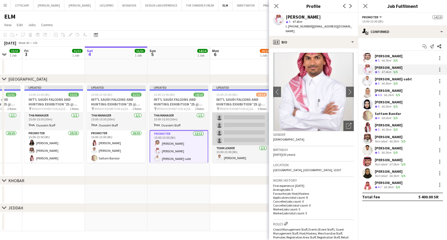
click at [237, 128] on app-card-role "Promoter [DATE] 15:00-23:00 (8h) Mashael Alhelayel [PERSON_NAME] AlDhawi Fares …" at bounding box center [241, 94] width 59 height 101
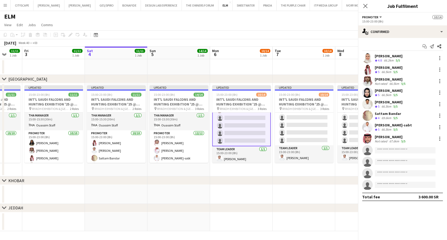
scroll to position [87, 0]
click at [386, 153] on input at bounding box center [405, 150] width 61 height 6
paste input "**********"
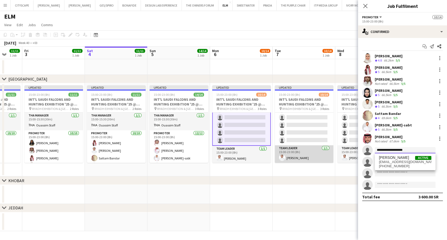
type input "**********"
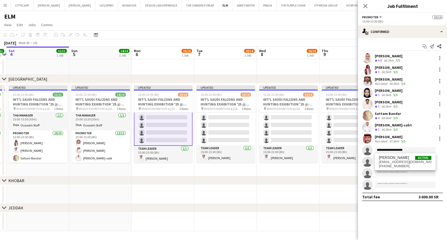
scroll to position [0, 138]
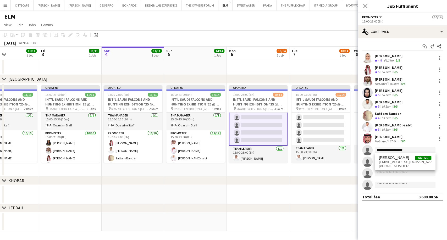
drag, startPoint x: 318, startPoint y: 152, endPoint x: 220, endPoint y: 142, distance: 97.7
click at [220, 142] on app-calendar-viewport "Tue 30 Wed 1 Thu 2 11/11 1 Job Fri 3 11/11 1 Job Sat 4 11/11 1 Job Sun 5 14/14 …" at bounding box center [223, 139] width 447 height 185
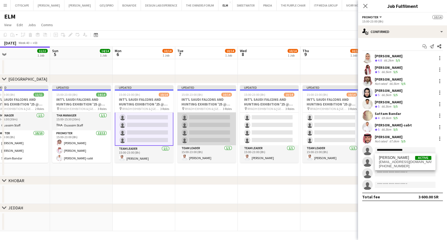
click at [219, 133] on app-card-role "Promoter [DATE] 15:00-23:00 (8h) [PERSON_NAME] AlDhawi [PERSON_NAME] [PERSON_NA…" at bounding box center [206, 94] width 59 height 101
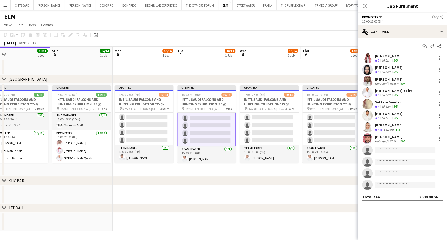
scroll to position [87, 0]
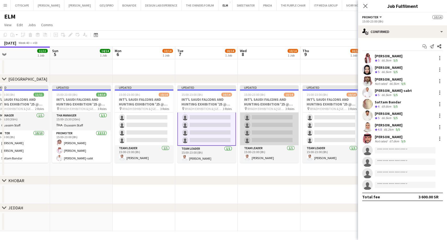
click at [265, 130] on app-card-role "Promoter [DATE] 15:00-23:00 (8h) [PERSON_NAME]-sabt [PERSON_NAME] Fares Ghwaish…" at bounding box center [269, 94] width 59 height 101
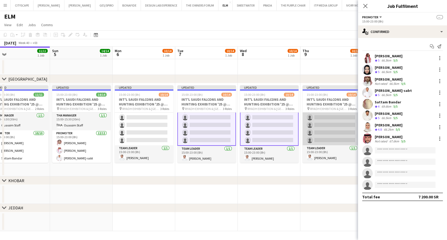
click at [317, 126] on app-card-role "Promoter [DATE] 15:00-23:00 (8h) [PERSON_NAME]-sabt Sattam [GEOGRAPHIC_DATA][PE…" at bounding box center [332, 94] width 59 height 101
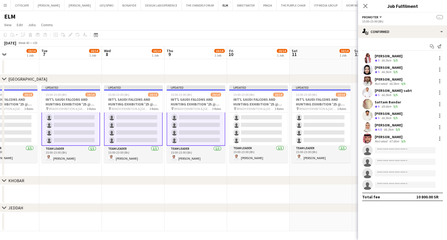
scroll to position [0, 151]
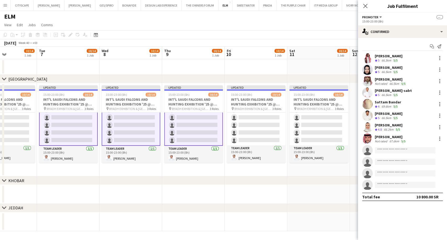
drag, startPoint x: 325, startPoint y: 127, endPoint x: 186, endPoint y: 127, distance: 138.7
click at [186, 127] on app-calendar-viewport "Sat 4 11/11 1 Job Sun 5 14/14 1 Job Mon 6 10/14 1 Job Tue 7 10/14 1 Job Wed 8 1…" at bounding box center [223, 139] width 447 height 185
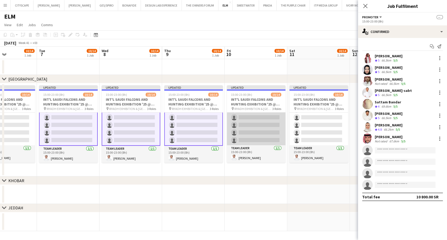
click at [254, 133] on app-card-role "Promoter [DATE] 15:00-23:00 (8h) Sultan [PERSON_NAME]-sabt [PERSON_NAME] [PERSO…" at bounding box center [256, 94] width 59 height 101
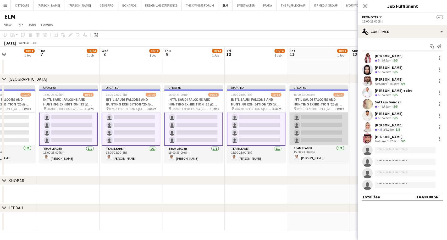
click at [314, 127] on app-card-role "Promoter [DATE] 15:00-23:00 (8h) Sattam Bandar [PERSON_NAME] Fares Ghwaish Sult…" at bounding box center [319, 94] width 59 height 101
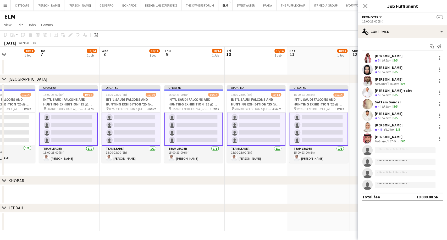
click at [383, 149] on input at bounding box center [405, 150] width 61 height 6
paste input "**********"
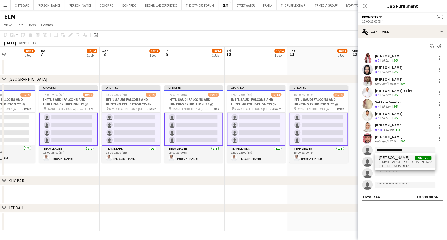
type input "**********"
click at [386, 162] on span "[EMAIL_ADDRESS][DOMAIN_NAME]" at bounding box center [405, 162] width 52 height 4
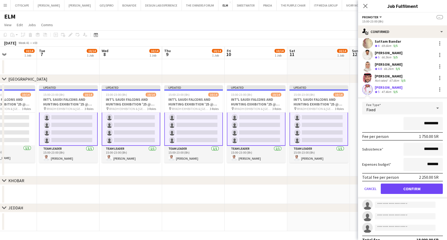
scroll to position [62, 0]
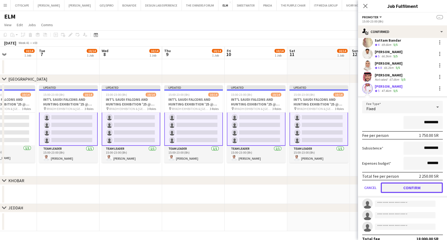
click at [421, 187] on button "Confirm" at bounding box center [412, 188] width 62 height 10
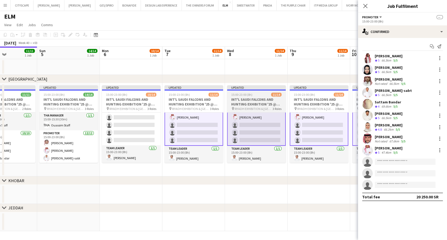
scroll to position [0, 150]
drag, startPoint x: 133, startPoint y: 121, endPoint x: 260, endPoint y: 133, distance: 127.1
click at [260, 133] on app-calendar-viewport "Thu 2 11/11 1 Job Fri 3 11/11 1 Job Sat 4 11/11 1 Job Sun 5 14/14 1 Job Mon 6 1…" at bounding box center [223, 139] width 447 height 185
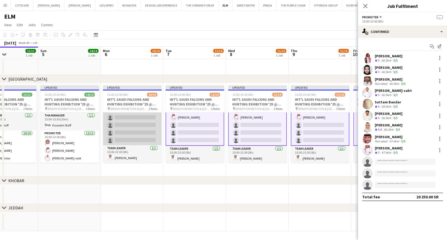
click at [138, 126] on app-card-role "Promoter [DATE] 15:00-23:00 (8h) Mashael Alhelayel [PERSON_NAME] AlDhawi Fares …" at bounding box center [132, 94] width 59 height 101
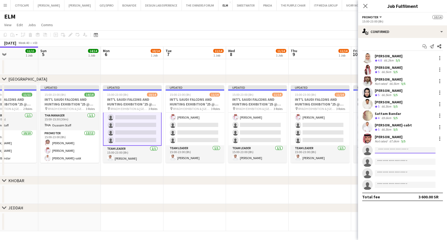
click at [388, 149] on input at bounding box center [405, 150] width 61 height 6
paste input "**********"
type input "**********"
click at [399, 154] on div "[PERSON_NAME] Active [EMAIL_ADDRESS][DOMAIN_NAME] [PHONE_NUMBER]" at bounding box center [405, 162] width 61 height 17
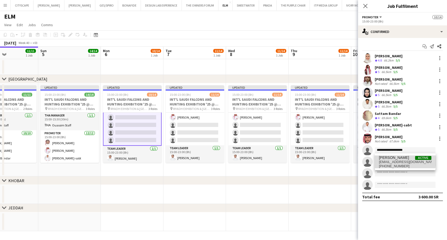
click at [398, 161] on span "[EMAIL_ADDRESS][DOMAIN_NAME]" at bounding box center [405, 162] width 52 height 4
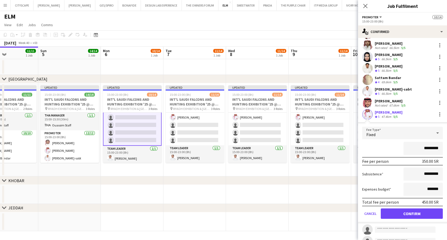
scroll to position [41, 0]
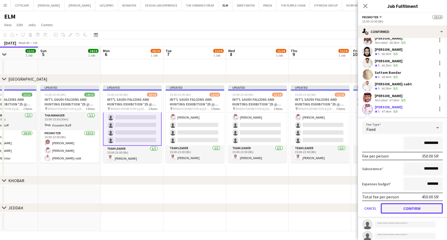
click at [425, 208] on button "Confirm" at bounding box center [412, 208] width 62 height 10
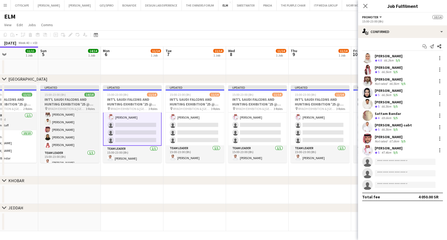
scroll to position [86, 0]
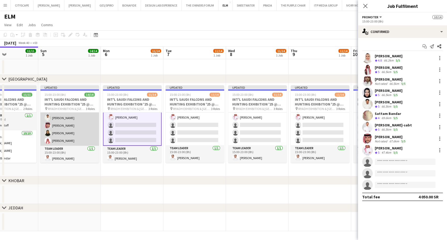
click at [74, 133] on app-card-role "Promoter [DATE] 15:00-23:00 (8h) [PERSON_NAME] [PERSON_NAME] [PERSON_NAME] [PER…" at bounding box center [69, 95] width 59 height 101
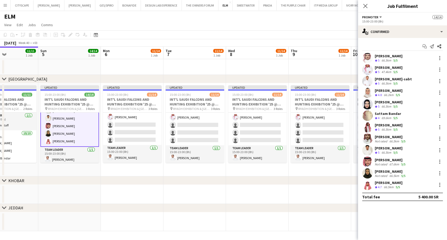
scroll to position [86, 0]
click at [385, 172] on div "[PERSON_NAME]" at bounding box center [391, 171] width 32 height 5
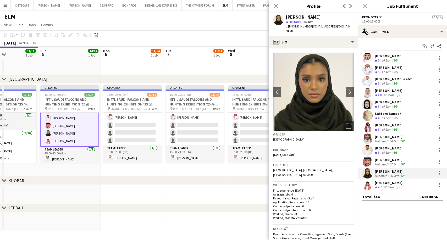
drag, startPoint x: 342, startPoint y: 27, endPoint x: 311, endPoint y: 29, distance: 31.0
click at [311, 29] on div "[PERSON_NAME] star Not rated 66.5km t. [PHONE_NUMBER] | [EMAIL_ADDRESS][DOMAIN_…" at bounding box center [313, 24] width 89 height 23
copy span "[EMAIL_ADDRESS][DOMAIN_NAME]"
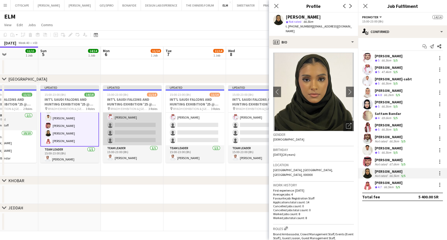
click at [136, 130] on app-card-role "Promoter [DATE] 15:00-23:00 (8h) Mashael Alhelayel [PERSON_NAME] AlDhawi Fares …" at bounding box center [132, 94] width 59 height 101
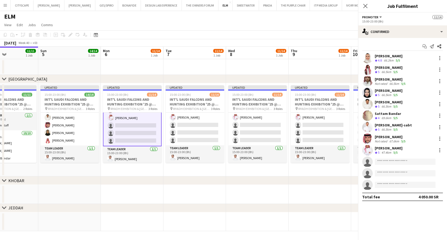
scroll to position [87, 0]
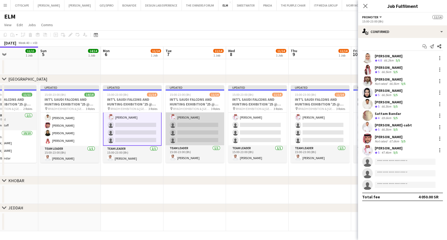
click at [170, 131] on app-card-role "Promoter [DATE] 15:00-23:00 (8h) [PERSON_NAME] AlDhawi [PERSON_NAME] [PERSON_NA…" at bounding box center [195, 94] width 59 height 101
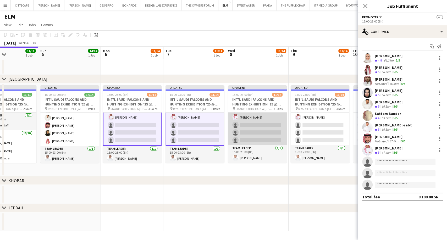
click at [274, 128] on app-card-role "Promoter [DATE] 15:00-23:00 (8h) [PERSON_NAME]-sabt [PERSON_NAME] Fares Ghwaish…" at bounding box center [257, 94] width 59 height 101
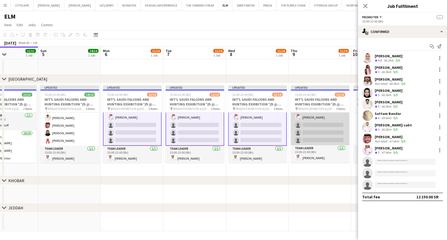
click at [305, 131] on app-card-role "Promoter [DATE] 15:00-23:00 (8h) [PERSON_NAME] [PERSON_NAME] Sultan [PERSON_NAM…" at bounding box center [320, 94] width 59 height 101
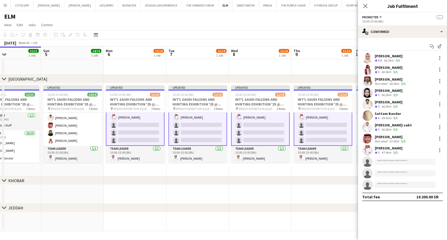
drag, startPoint x: 315, startPoint y: 131, endPoint x: 193, endPoint y: 138, distance: 121.6
click at [193, 138] on app-calendar-viewport "Thu 2 11/11 1 Job Fri 3 11/11 1 Job Sat 4 11/11 1 Job Sun 5 14/14 1 Job Mon 6 1…" at bounding box center [223, 139] width 447 height 185
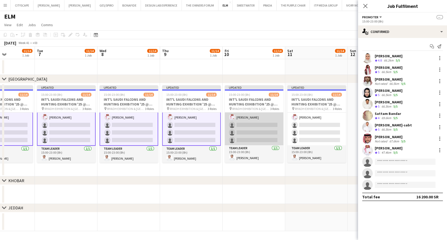
click at [271, 130] on app-card-role "Promoter [DATE] 15:00-23:00 (8h) Sultan [PERSON_NAME] [PERSON_NAME] [PERSON_NAM…" at bounding box center [254, 94] width 59 height 101
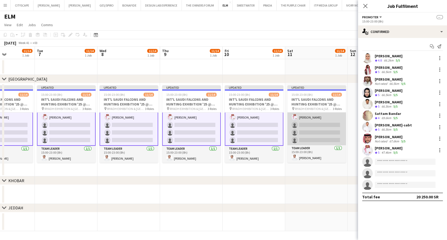
click at [306, 130] on app-card-role "Promoter [DATE] 15:00-23:00 (8h) Sattam Bandar [PERSON_NAME] Fares Ghwaish Sult…" at bounding box center [317, 94] width 59 height 101
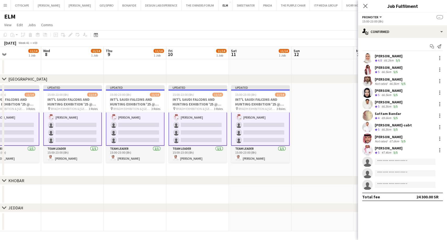
drag, startPoint x: 321, startPoint y: 130, endPoint x: 265, endPoint y: 132, distance: 56.6
click at [265, 132] on app-calendar-viewport "Sat 4 11/11 1 Job Sun 5 14/14 1 Job Mon 6 11/14 1 Job Tue 7 11/14 1 Job Wed 8 1…" at bounding box center [223, 139] width 447 height 185
click at [385, 164] on input at bounding box center [405, 162] width 61 height 6
paste input "**********"
type input "**********"
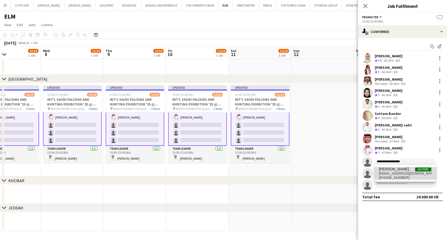
click at [397, 174] on span "[EMAIL_ADDRESS][DOMAIN_NAME]" at bounding box center [405, 174] width 52 height 4
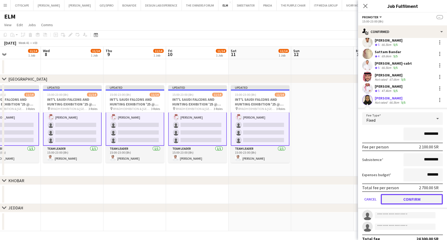
click at [413, 201] on button "Confirm" at bounding box center [412, 199] width 62 height 10
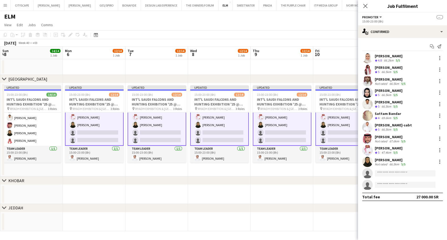
drag, startPoint x: 85, startPoint y: 126, endPoint x: 240, endPoint y: 136, distance: 155.2
click at [240, 136] on app-calendar-viewport "Fri 3 11/11 1 Job Sat 4 11/11 1 Job Sun 5 14/14 1 Job Mon 6 12/14 1 Job Tue 7 1…" at bounding box center [223, 139] width 447 height 185
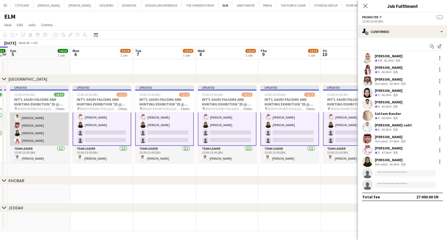
click at [39, 129] on app-card-role "Promoter [DATE] 15:00-23:00 (8h) [PERSON_NAME] [PERSON_NAME] [PERSON_NAME] [PER…" at bounding box center [39, 95] width 59 height 101
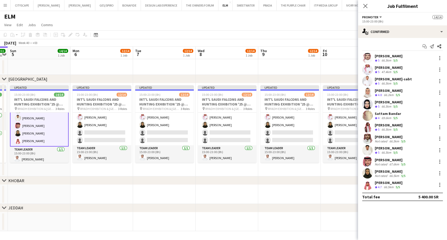
click at [389, 53] on div "[PERSON_NAME] Crew rating 5 66.5km 5/5" at bounding box center [402, 58] width 89 height 10
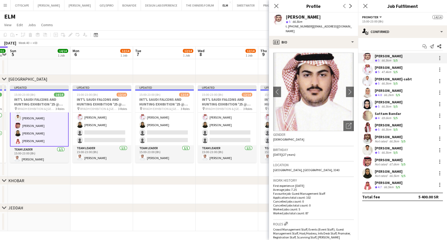
drag, startPoint x: 347, startPoint y: 24, endPoint x: 310, endPoint y: 28, distance: 37.4
click at [310, 28] on div "[PERSON_NAME] star 5 66.5km t. [PHONE_NUMBER] | [EMAIL_ADDRESS][DOMAIN_NAME]" at bounding box center [313, 24] width 89 height 23
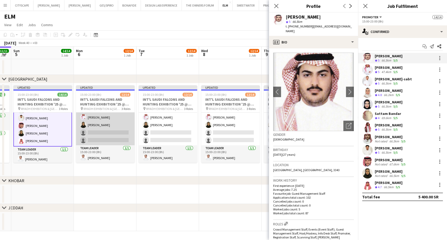
click at [92, 132] on app-card-role "Promoter [DATE] 15:00-23:00 (8h) Mashael Alhelayel [PERSON_NAME] AlDhawi Fares …" at bounding box center [105, 94] width 59 height 101
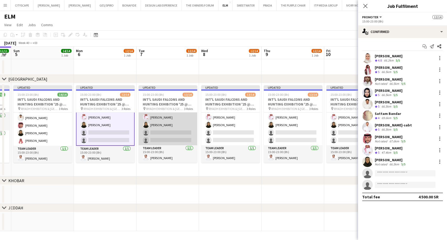
click at [154, 129] on app-card-role "Promoter [DATE] 15:00-23:00 (8h) [PERSON_NAME] AlDhawi [PERSON_NAME] [PERSON_NA…" at bounding box center [168, 94] width 59 height 101
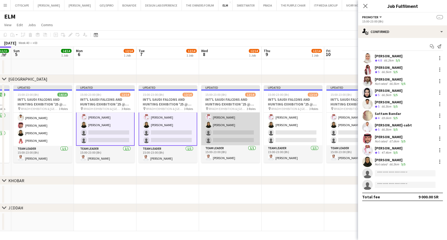
click at [228, 132] on app-card-role "Promoter [DATE] 15:00-23:00 (8h) [PERSON_NAME]-sabt [PERSON_NAME] Fares Ghwaish…" at bounding box center [230, 94] width 59 height 101
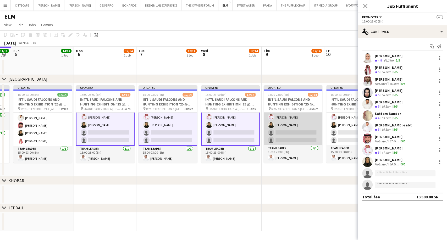
click at [276, 129] on app-card-role "Promoter [DATE] 15:00-23:00 (8h) [PERSON_NAME] [PERSON_NAME][GEOGRAPHIC_DATA] S…" at bounding box center [293, 94] width 59 height 101
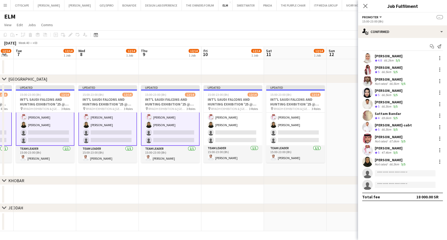
drag, startPoint x: 307, startPoint y: 133, endPoint x: 184, endPoint y: 135, distance: 123.0
click at [184, 135] on app-calendar-viewport "Fri 3 11/11 1 Job Sat 4 11/11 1 Job Sun 5 14/14 1 Job Mon 6 12/14 1 Job Tue 7 1…" at bounding box center [223, 139] width 447 height 185
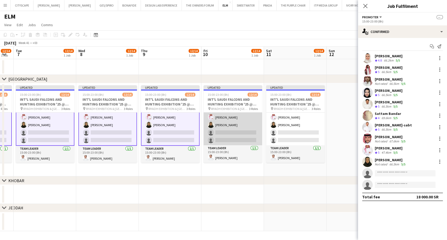
click at [227, 133] on app-card-role "Promoter [DATE] 15:00-23:00 (8h) [PERSON_NAME] [PERSON_NAME] [PERSON_NAME] [PER…" at bounding box center [233, 94] width 59 height 101
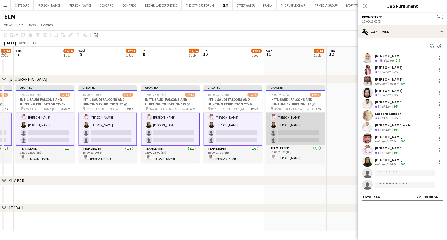
click at [283, 131] on app-card-role "Promoter [DATE] 15:00-23:00 (8h) Sattam Bandar [PERSON_NAME] Fares Ghwaish Sult…" at bounding box center [295, 94] width 59 height 101
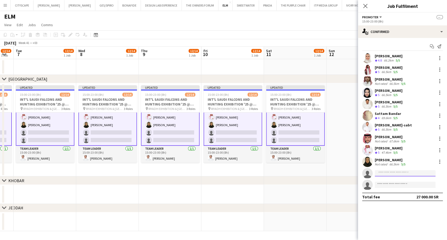
click at [382, 172] on input at bounding box center [405, 173] width 61 height 6
paste input "**********"
type input "**********"
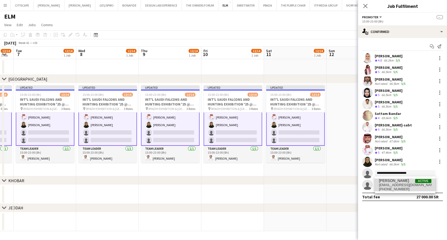
click at [398, 184] on span "[EMAIL_ADDRESS][DOMAIN_NAME]" at bounding box center [405, 185] width 52 height 4
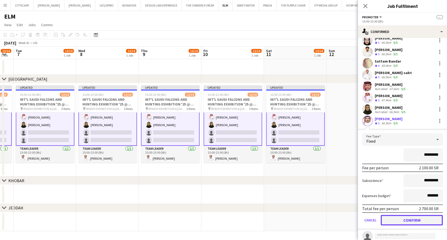
click at [415, 218] on button "Confirm" at bounding box center [412, 220] width 62 height 10
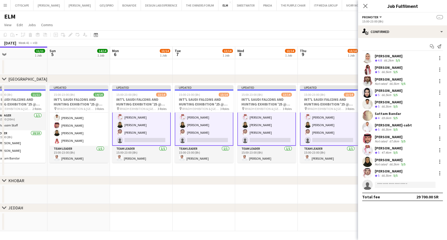
drag, startPoint x: 98, startPoint y: 122, endPoint x: 259, endPoint y: 118, distance: 160.7
click at [259, 118] on app-calendar-viewport "Thu 2 11/11 1 Job Fri 3 11/11 1 Job Sat 4 11/11 1 Job Sun 5 14/14 1 Job Mon 6 1…" at bounding box center [223, 139] width 447 height 185
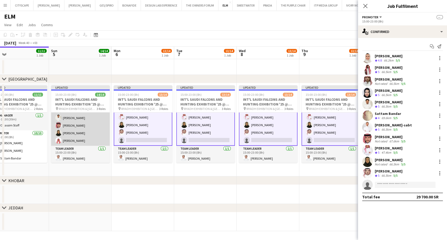
click at [80, 135] on app-card-role "Promoter [DATE] 15:00-23:00 (8h) [PERSON_NAME] [PERSON_NAME] [PERSON_NAME] [PER…" at bounding box center [80, 95] width 59 height 101
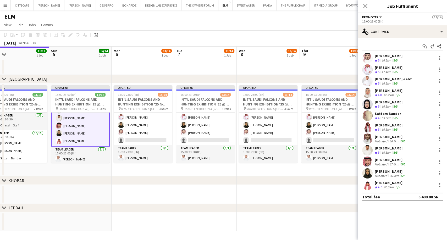
click at [394, 185] on div "[PERSON_NAME]" at bounding box center [389, 183] width 28 height 5
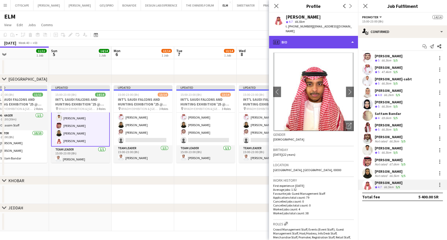
click at [304, 41] on div "profile Bio" at bounding box center [313, 42] width 89 height 13
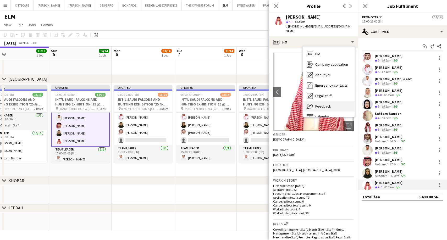
click at [315, 101] on div "Feedback Feedback" at bounding box center [329, 106] width 52 height 10
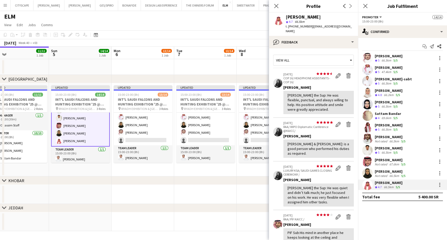
drag, startPoint x: 360, startPoint y: 68, endPoint x: 361, endPoint y: 98, distance: 29.7
click at [361, 98] on div "[PERSON_NAME] Crew rating 5 66.5km 5/5 Ahmed algethmi Crew rating 5 47.4km 5/5 …" at bounding box center [402, 121] width 89 height 137
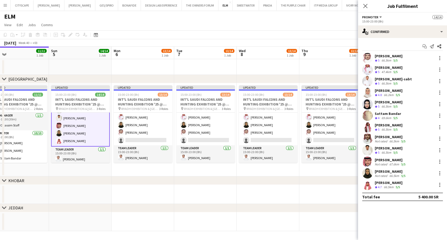
click at [394, 185] on div "66.5km" at bounding box center [389, 187] width 12 height 4
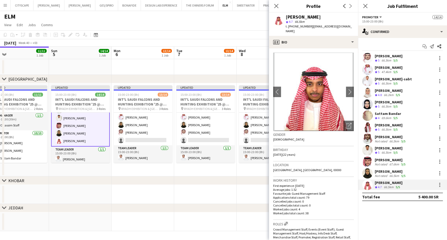
drag, startPoint x: 354, startPoint y: 95, endPoint x: 362, endPoint y: 154, distance: 59.3
click at [362, 154] on body "Menu Boards Boards Boards All jobs Status Workforce Workforce My Workforce Recr…" at bounding box center [223, 120] width 447 height 240
click at [325, 48] on app-crew-profile-bio "chevron-left chevron-right Open photos pop-in Gender [DEMOGRAPHIC_DATA] Birthda…" at bounding box center [313, 144] width 89 height 192
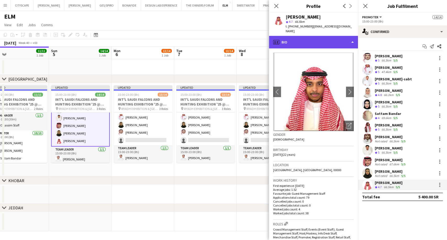
click at [318, 40] on div "profile Bio" at bounding box center [313, 42] width 89 height 13
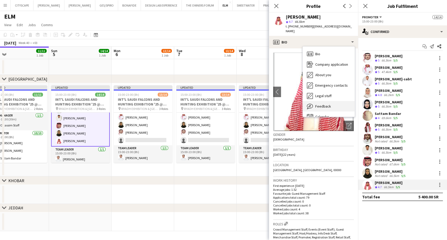
click at [330, 104] on span "Feedback" at bounding box center [324, 106] width 16 height 5
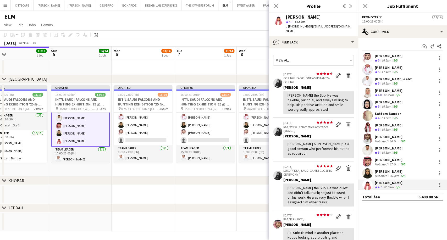
drag, startPoint x: 354, startPoint y: 63, endPoint x: 354, endPoint y: 79, distance: 15.7
click at [354, 79] on app-crew-profile-feedback-tab "View all star star star star star star star star star star [DATE] COP 16/ HEADP…" at bounding box center [313, 144] width 89 height 192
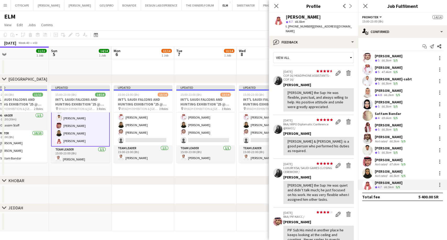
click at [89, 130] on app-card-role "Promoter [DATE] 15:00-23:00 (8h) [PERSON_NAME] [PERSON_NAME] [PERSON_NAME] [PER…" at bounding box center [80, 95] width 59 height 102
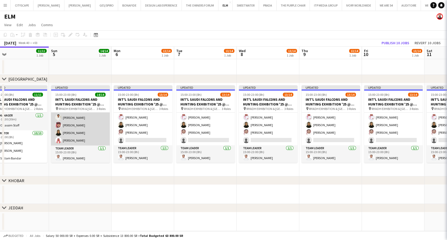
scroll to position [86, 0]
click at [89, 130] on app-card-role "Promoter [DATE] 15:00-23:00 (8h) [PERSON_NAME] [PERSON_NAME] [PERSON_NAME] [PER…" at bounding box center [80, 95] width 59 height 101
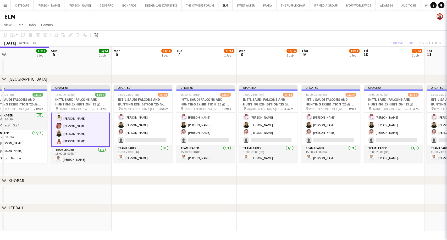
scroll to position [86, 0]
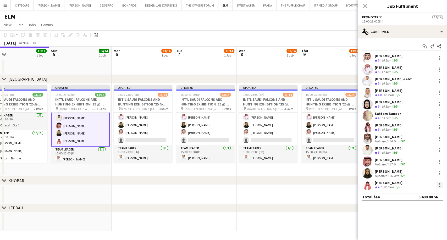
click at [438, 186] on div at bounding box center [440, 185] width 6 height 6
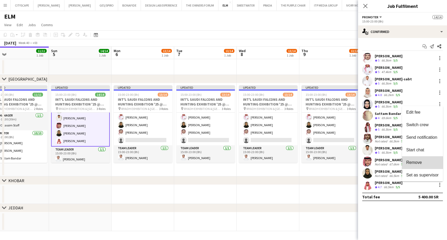
click at [426, 164] on span "Remove" at bounding box center [423, 162] width 33 height 5
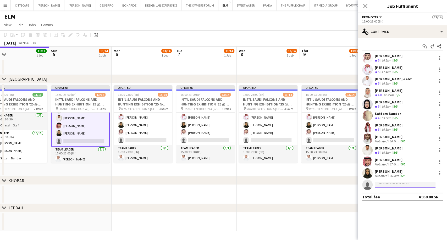
click at [402, 184] on input at bounding box center [405, 185] width 61 height 6
type input "*******"
